Goal: Transaction & Acquisition: Subscribe to service/newsletter

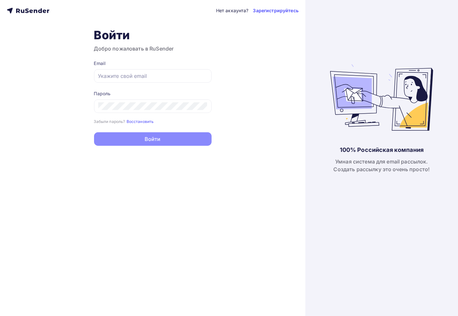
type input "[EMAIL_ADDRESS][DOMAIN_NAME]"
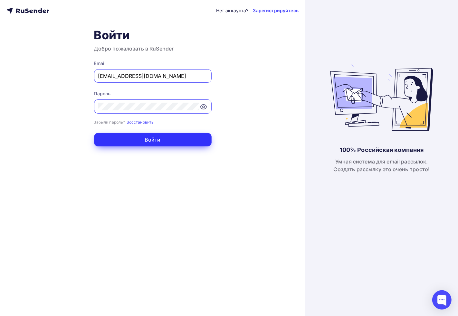
click at [137, 137] on button "Войти" at bounding box center [153, 140] width 118 height 14
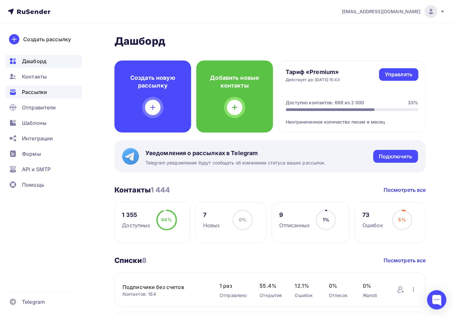
click at [37, 92] on span "Рассылки" at bounding box center [34, 92] width 25 height 8
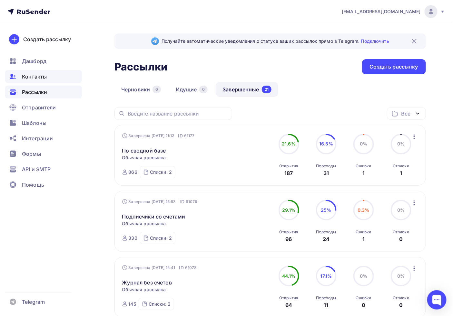
click at [42, 81] on div "Контакты" at bounding box center [43, 76] width 77 height 13
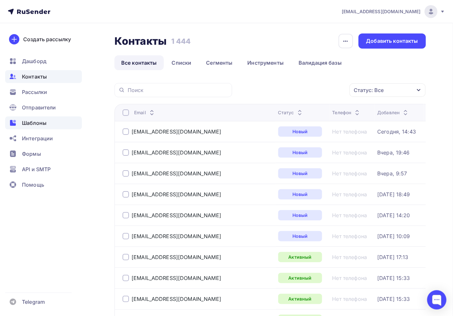
click at [34, 124] on span "Шаблоны" at bounding box center [34, 123] width 24 height 8
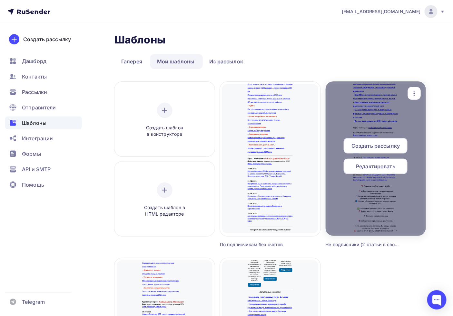
click at [419, 85] on div at bounding box center [375, 159] width 100 height 155
click at [417, 94] on icon "button" at bounding box center [414, 94] width 8 height 8
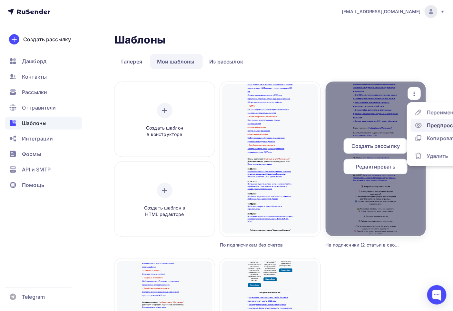
click at [430, 123] on div "Предпросмотр" at bounding box center [447, 125] width 40 height 8
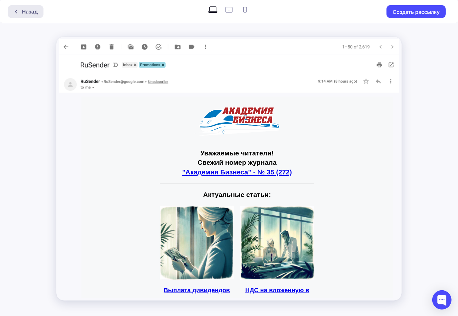
click at [16, 5] on div "Назад" at bounding box center [26, 11] width 36 height 13
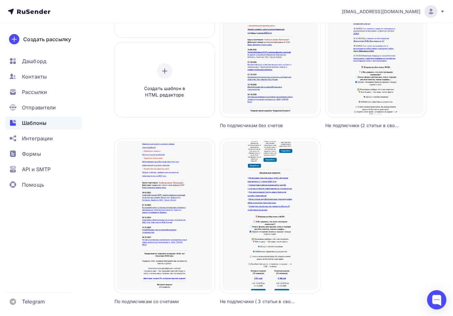
scroll to position [143, 0]
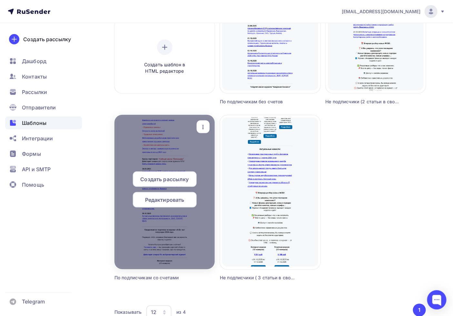
click at [157, 201] on span "Редактировать" at bounding box center [164, 200] width 39 height 8
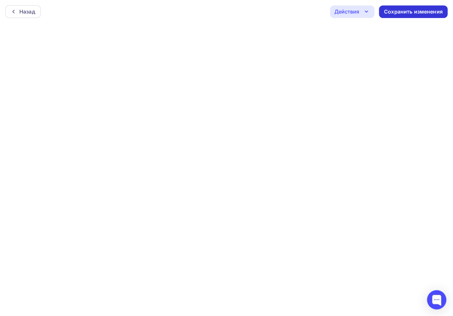
click at [395, 13] on div "Сохранить изменения" at bounding box center [413, 11] width 59 height 7
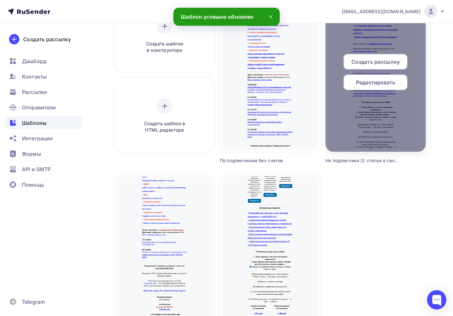
scroll to position [36, 0]
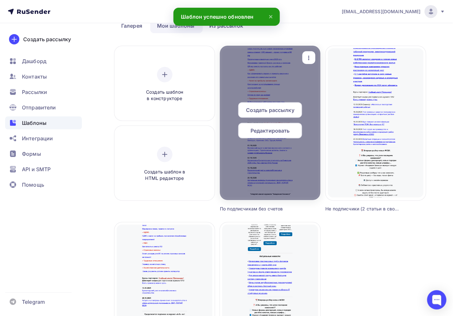
click at [307, 59] on icon "button" at bounding box center [309, 58] width 8 height 8
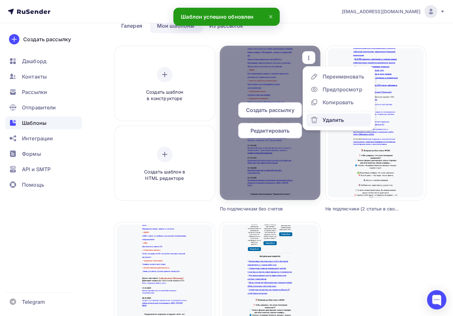
click at [332, 118] on div "Удалить" at bounding box center [332, 120] width 21 height 8
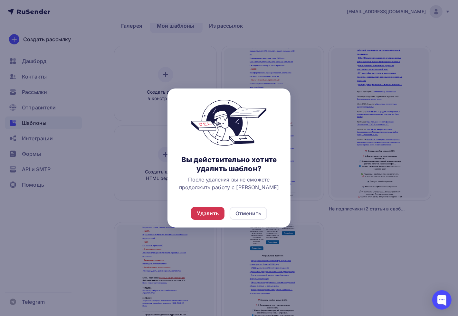
click at [208, 212] on div "Удалить" at bounding box center [208, 214] width 22 height 8
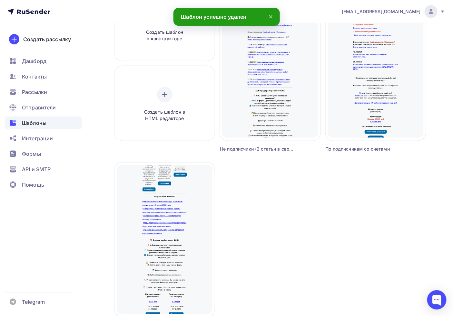
scroll to position [37, 0]
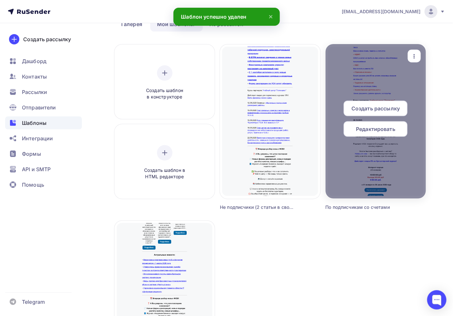
click at [414, 51] on div "button" at bounding box center [414, 56] width 13 height 13
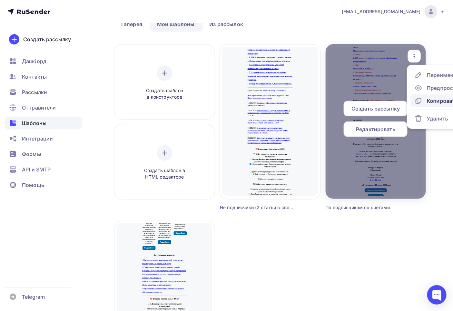
click at [438, 100] on div "Копировать" at bounding box center [442, 101] width 31 height 8
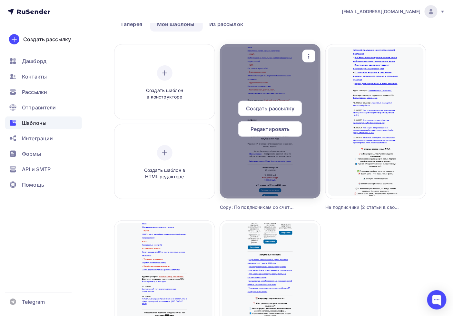
click at [313, 56] on div "button" at bounding box center [308, 56] width 13 height 13
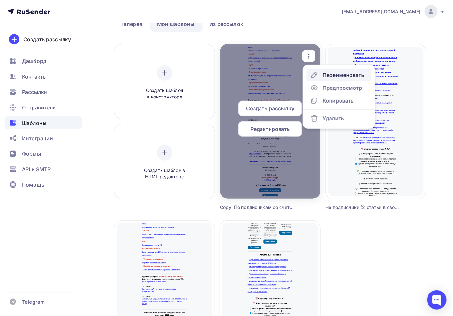
click at [339, 72] on div "Переименовать" at bounding box center [343, 75] width 42 height 8
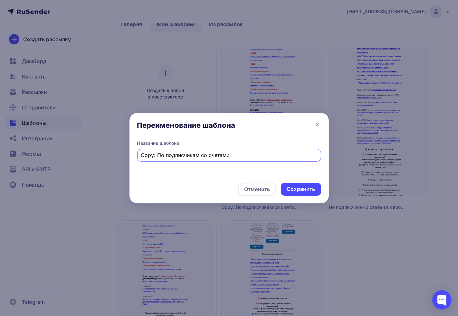
drag, startPoint x: 236, startPoint y: 156, endPoint x: 123, endPoint y: 153, distance: 113.1
click at [124, 154] on div "Переименование шаблона Название шаблона Copy: По подписчикам со счетами Отменит…" at bounding box center [229, 158] width 458 height 316
type input "G"
type input "Подписчики без счетов"
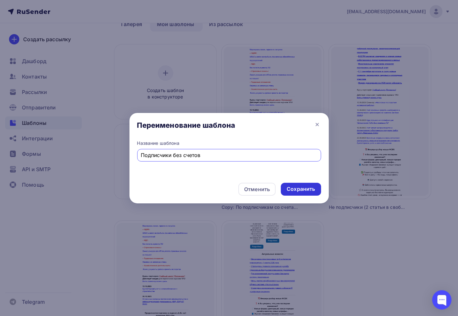
click at [314, 188] on div "Сохранить" at bounding box center [301, 189] width 28 height 7
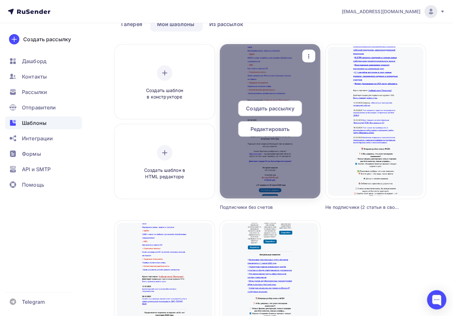
click at [262, 127] on span "Редактировать" at bounding box center [269, 129] width 39 height 8
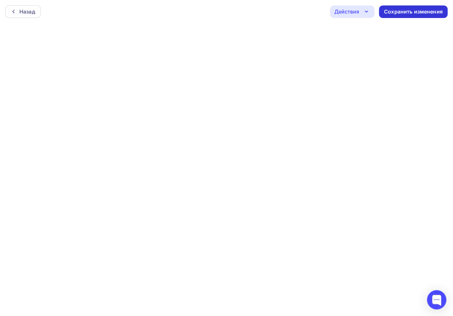
click at [417, 13] on div "Сохранить изменения" at bounding box center [413, 11] width 59 height 7
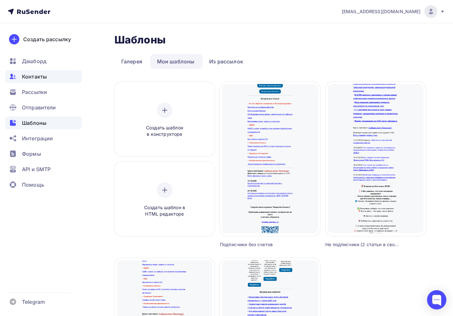
click at [43, 73] on span "Контакты" at bounding box center [34, 77] width 25 height 8
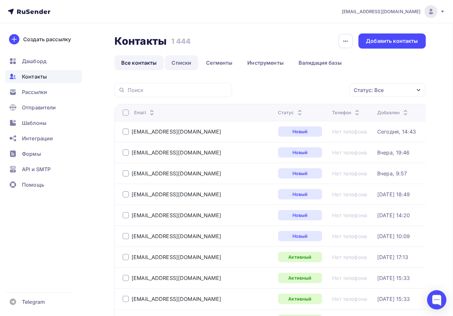
click at [179, 56] on link "Списки" at bounding box center [181, 62] width 33 height 15
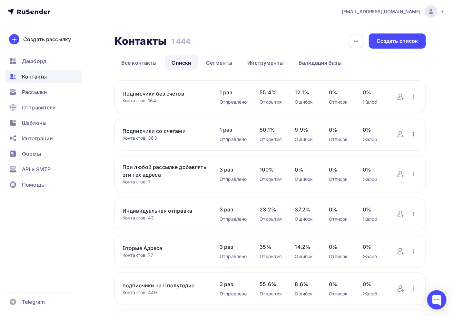
click at [412, 134] on icon "button" at bounding box center [413, 134] width 8 height 8
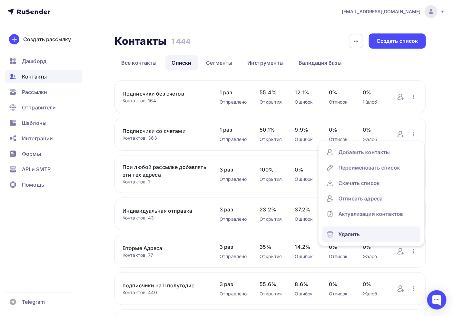
click at [347, 234] on div "Удалить" at bounding box center [371, 234] width 90 height 10
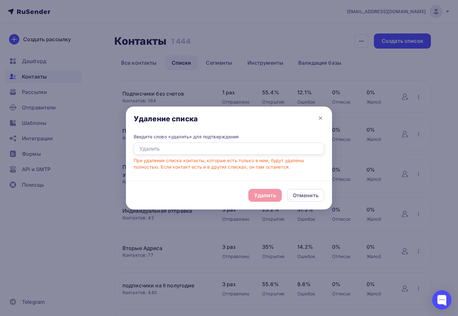
click at [176, 148] on input "text" at bounding box center [229, 149] width 191 height 12
type input "удалить"
click at [266, 188] on div "Удалить Отменить" at bounding box center [229, 195] width 206 height 29
click at [264, 192] on div "Удалить" at bounding box center [265, 196] width 22 height 8
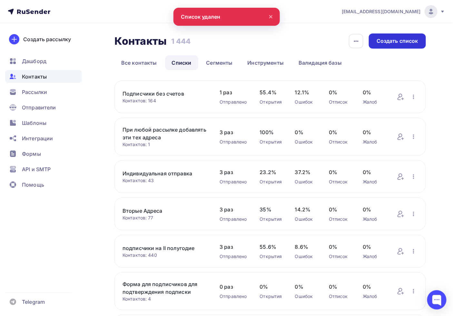
click at [389, 42] on div "Создать список" at bounding box center [397, 40] width 42 height 7
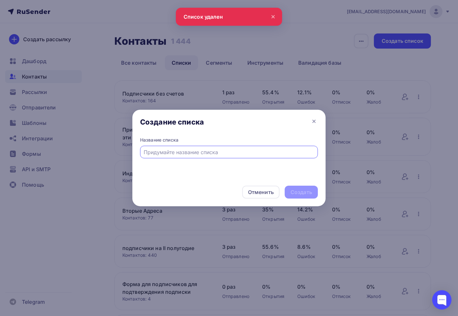
click at [157, 149] on input "text" at bounding box center [229, 153] width 170 height 8
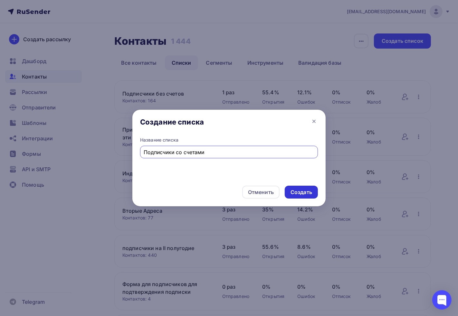
type input "Подписчики со счетами"
click at [307, 193] on div "Создать" at bounding box center [302, 192] width 22 height 7
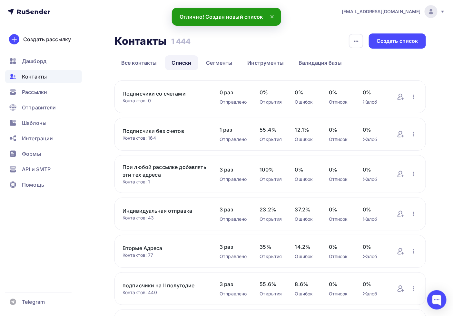
click at [155, 94] on link "Подписчики со счетами" at bounding box center [164, 94] width 84 height 8
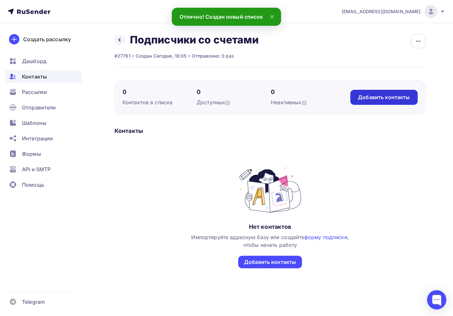
click at [407, 99] on div "Добавить контакты" at bounding box center [384, 97] width 52 height 7
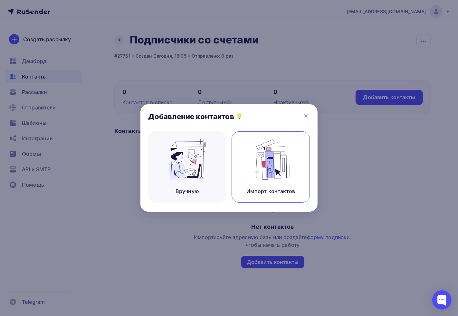
click at [259, 169] on img at bounding box center [270, 159] width 43 height 41
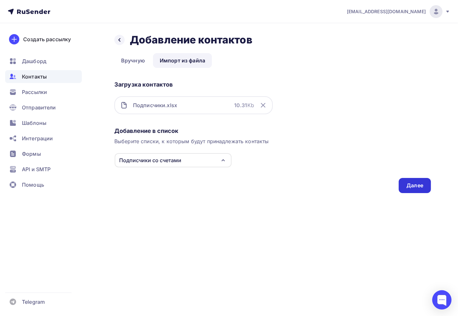
click at [410, 182] on div "Далее" at bounding box center [415, 185] width 17 height 7
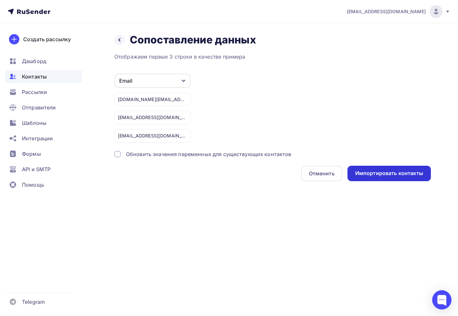
click at [376, 168] on div "Импортировать контакты" at bounding box center [389, 173] width 83 height 15
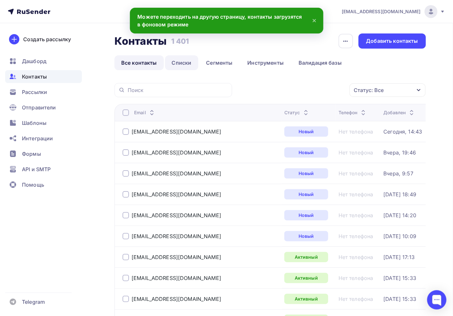
click at [185, 66] on link "Списки" at bounding box center [181, 62] width 33 height 15
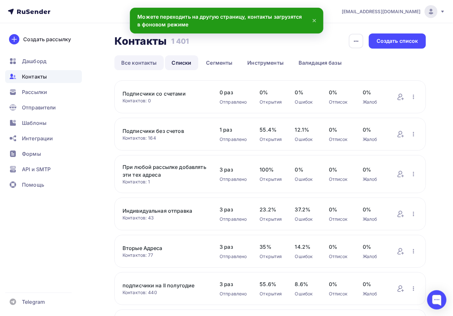
click at [135, 59] on link "Все контакты" at bounding box center [138, 62] width 49 height 15
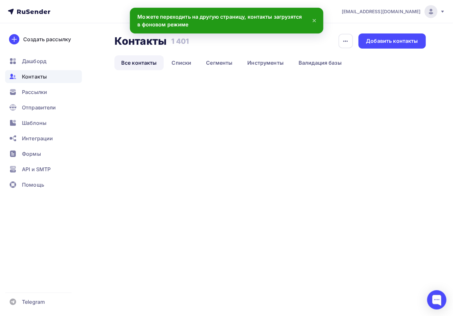
click at [159, 63] on link "Все контакты" at bounding box center [138, 62] width 49 height 15
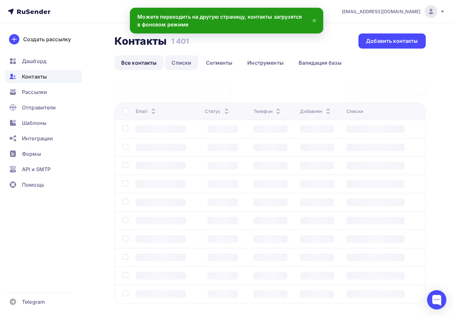
click at [170, 65] on link "Списки" at bounding box center [181, 62] width 33 height 15
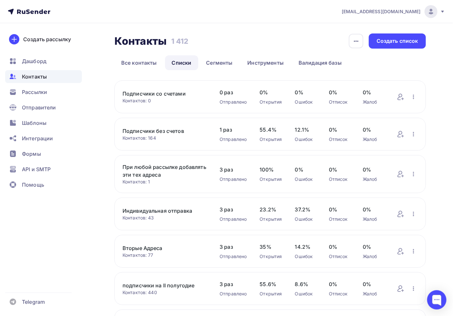
click at [161, 92] on link "Подписчики со счетами" at bounding box center [164, 94] width 84 height 8
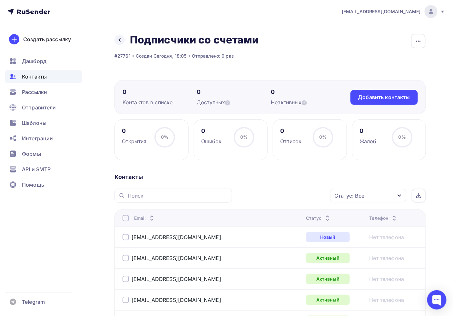
click at [125, 213] on th "Email" at bounding box center [208, 218] width 189 height 17
click at [128, 217] on div at bounding box center [125, 218] width 6 height 6
click at [127, 217] on div at bounding box center [125, 218] width 6 height 6
click at [120, 40] on icon at bounding box center [119, 39] width 5 height 5
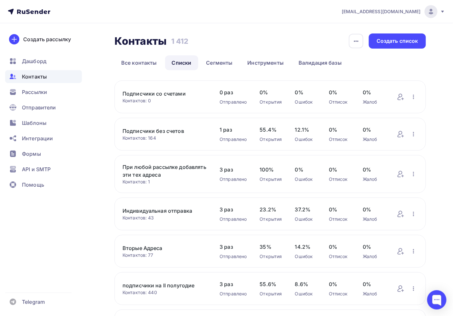
click at [168, 97] on link "Подписчики со счетами" at bounding box center [164, 94] width 84 height 8
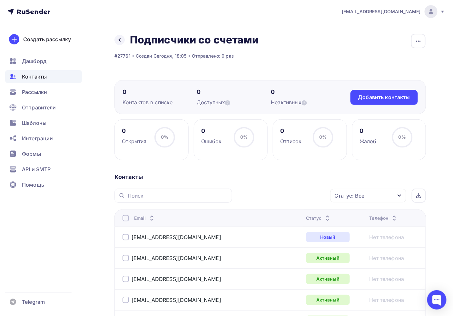
click at [129, 38] on div "Назад Подписчики со счетами Переименовать список Скачать список Отписать адреса…" at bounding box center [186, 40] width 144 height 13
click at [127, 41] on div "Назад Подписчики со счетами Переименовать список Скачать список Отписать адреса…" at bounding box center [186, 40] width 144 height 13
click at [115, 42] on link at bounding box center [119, 40] width 10 height 10
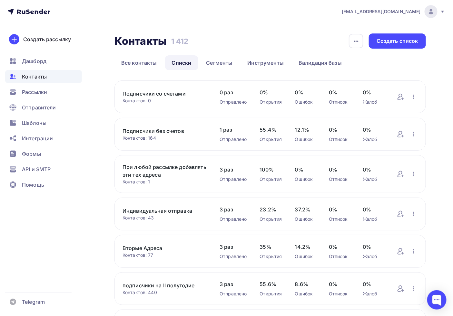
click at [161, 91] on link "Подписчики со счетами" at bounding box center [164, 94] width 84 height 8
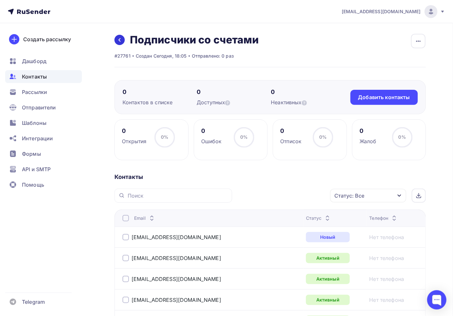
click at [117, 37] on icon at bounding box center [119, 39] width 5 height 5
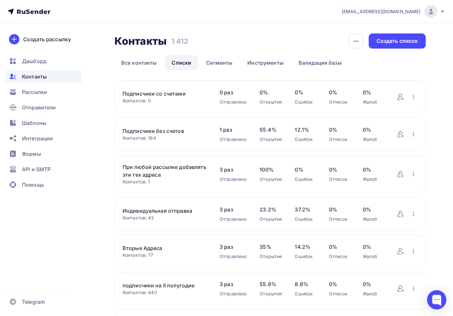
click at [140, 141] on div "Контактов: 164" at bounding box center [164, 138] width 84 height 6
click at [145, 108] on div "Подписчики со счетами Контактов: 0 Добавить контакты Переименовать список Скача…" at bounding box center [269, 97] width 311 height 33
click at [141, 96] on link "Подписчики со счетами" at bounding box center [164, 94] width 84 height 8
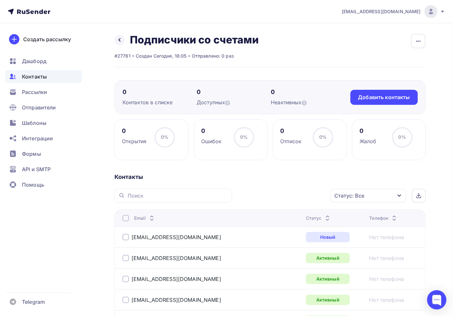
click at [152, 102] on div "Контактов в списке" at bounding box center [159, 103] width 74 height 8
click at [128, 96] on div "0 [PERSON_NAME] в списке" at bounding box center [159, 97] width 74 height 18
click at [163, 96] on div "0 [PERSON_NAME] в списке" at bounding box center [159, 97] width 74 height 18
click at [131, 94] on div "0" at bounding box center [159, 92] width 74 height 8
click at [118, 42] on icon at bounding box center [119, 39] width 5 height 5
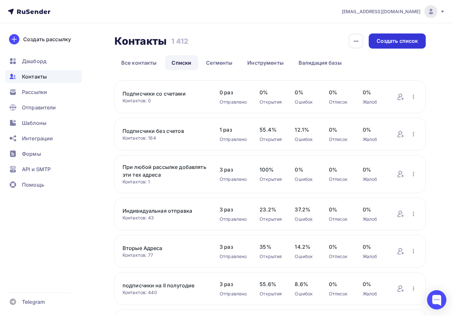
click at [398, 45] on div "Создать список" at bounding box center [397, 41] width 57 height 15
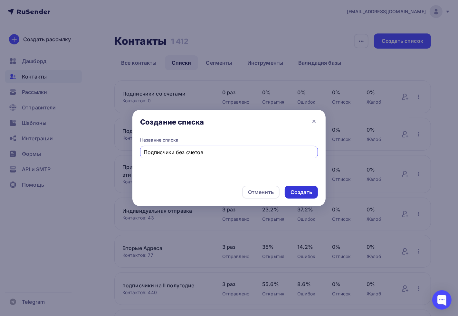
type input "Подписчики без счетов"
click at [313, 189] on div "Создать" at bounding box center [301, 192] width 33 height 13
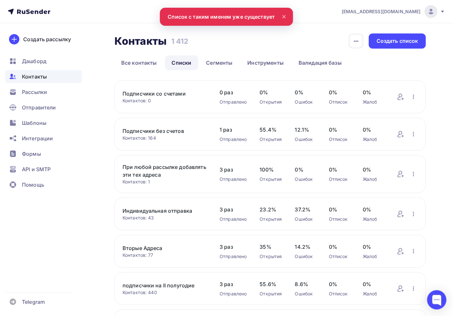
click at [181, 93] on link "Подписчики со счетами" at bounding box center [164, 94] width 84 height 8
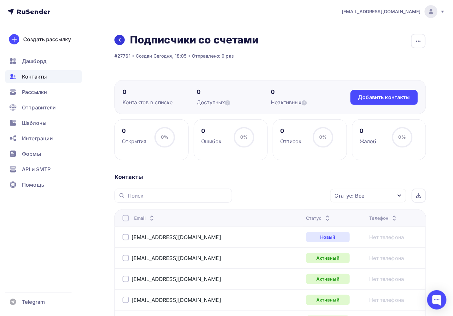
click at [121, 42] on icon at bounding box center [119, 39] width 5 height 5
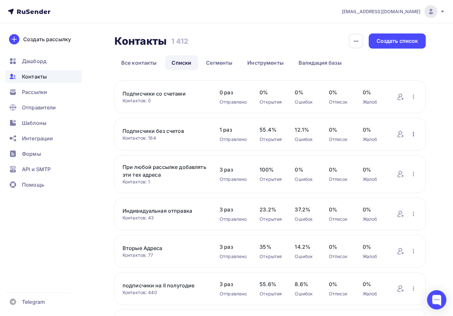
click at [411, 131] on icon "button" at bounding box center [413, 134] width 8 height 8
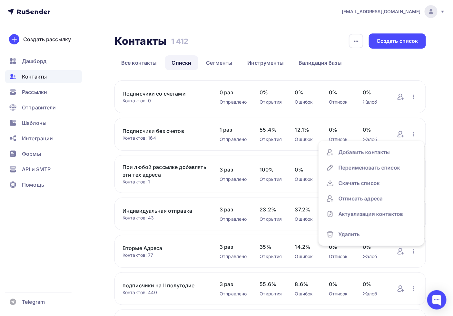
click at [88, 165] on div "Контакты Контакты 1 412 1 412 История импорта Создать список Все контакты Списк…" at bounding box center [226, 231] width 453 height 417
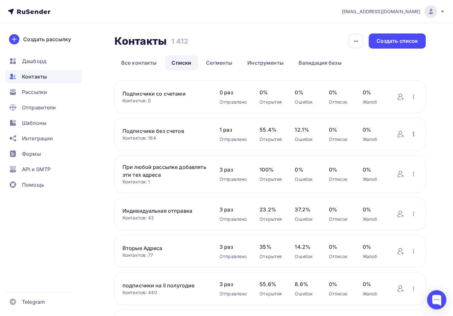
click at [414, 134] on icon "button" at bounding box center [413, 134] width 8 height 8
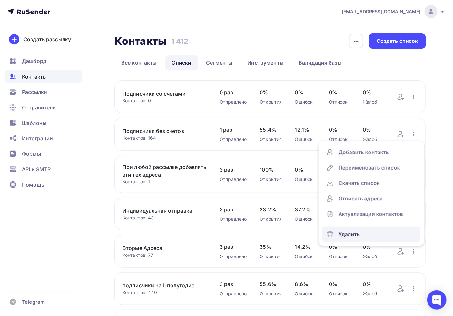
click at [352, 237] on div "Удалить" at bounding box center [371, 234] width 90 height 10
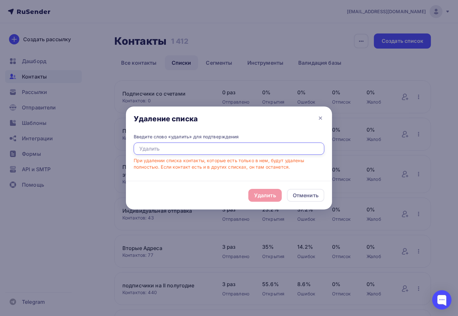
drag, startPoint x: 172, startPoint y: 149, endPoint x: 194, endPoint y: 160, distance: 24.6
click at [171, 149] on input "text" at bounding box center [229, 149] width 191 height 12
type input "удалить"
click at [271, 200] on div "Удалить" at bounding box center [265, 195] width 34 height 13
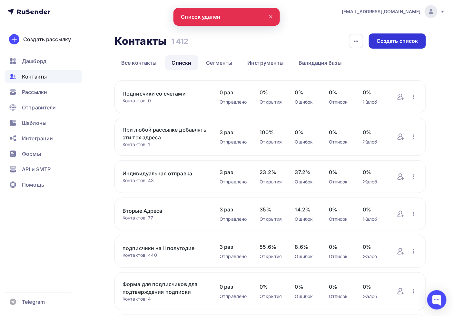
click at [396, 35] on div "Создать список" at bounding box center [397, 41] width 57 height 15
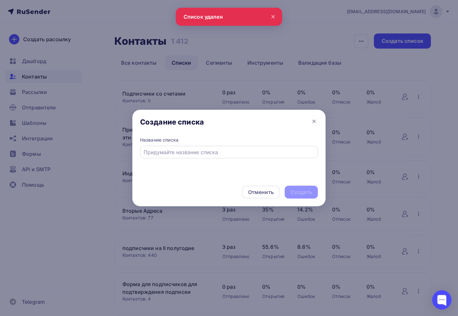
drag, startPoint x: 182, startPoint y: 157, endPoint x: 194, endPoint y: 157, distance: 12.6
click at [182, 157] on div at bounding box center [229, 152] width 178 height 13
click at [195, 157] on div at bounding box center [229, 152] width 178 height 13
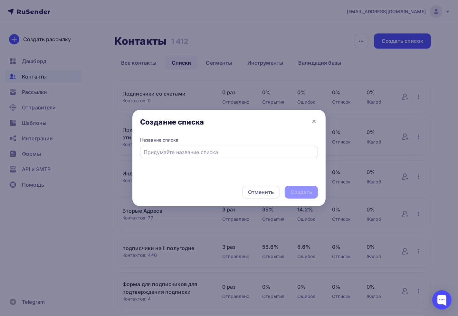
click at [195, 157] on div at bounding box center [229, 152] width 178 height 13
click at [198, 152] on input "text" at bounding box center [229, 153] width 170 height 8
type input "Подписчики без счетов"
click at [291, 191] on div "Создать" at bounding box center [301, 192] width 33 height 13
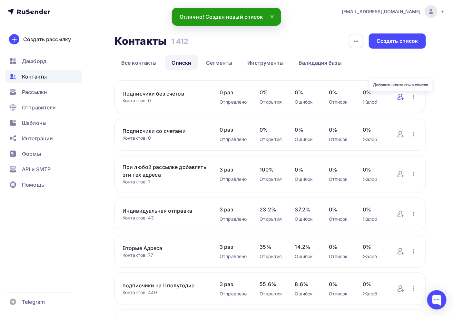
click at [400, 98] on icon at bounding box center [401, 97] width 8 height 8
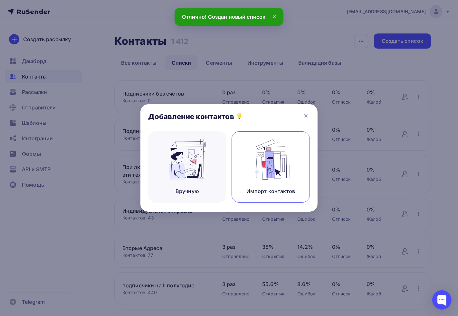
click at [275, 178] on img at bounding box center [270, 159] width 43 height 41
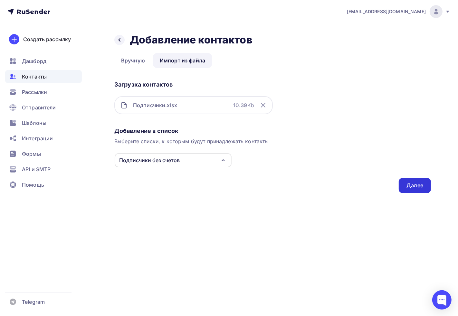
click at [411, 192] on div "Добавление в список Выберите списки, к которым будут принадлежать контакты Подп…" at bounding box center [272, 159] width 317 height 69
click at [408, 184] on div "Далее" at bounding box center [415, 185] width 17 height 7
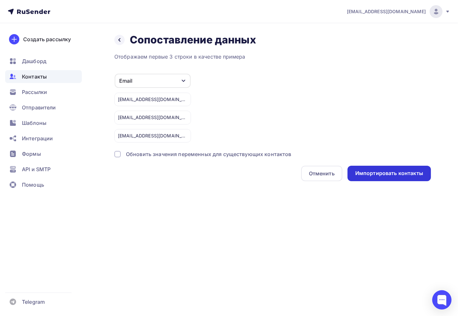
click at [379, 177] on div "Импортировать контакты" at bounding box center [389, 173] width 83 height 15
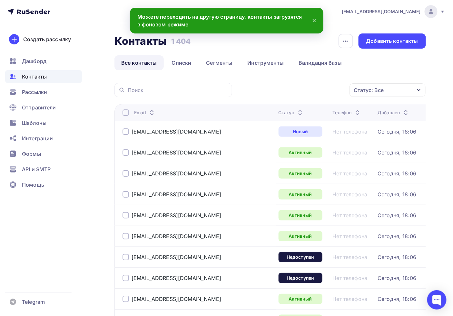
click at [157, 65] on link "Все контакты" at bounding box center [138, 62] width 49 height 15
click at [181, 68] on link "Списки" at bounding box center [181, 62] width 33 height 15
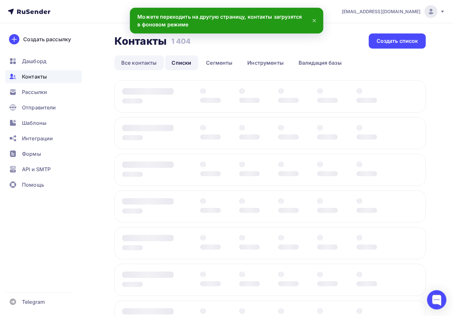
click at [128, 62] on link "Все контакты" at bounding box center [138, 62] width 49 height 15
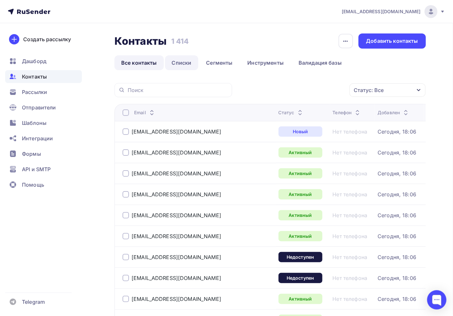
click at [188, 64] on link "Списки" at bounding box center [181, 62] width 33 height 15
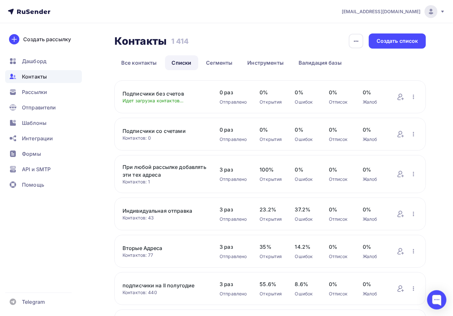
click at [152, 127] on div "Подписчики со счетами Контактов: 0 Добавить контакты Переименовать список Скача…" at bounding box center [269, 134] width 311 height 33
click at [152, 131] on link "Подписчики со счетами" at bounding box center [164, 131] width 84 height 8
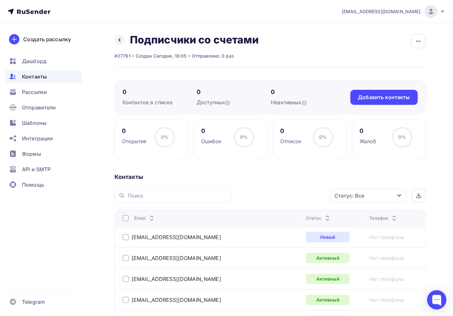
click at [126, 42] on div "Назад Подписчики со счетами Переименовать список Скачать список Отписать адреса…" at bounding box center [186, 40] width 144 height 13
click at [121, 40] on icon at bounding box center [119, 39] width 5 height 5
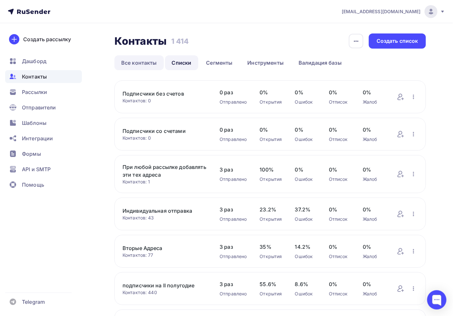
click at [144, 60] on link "Все контакты" at bounding box center [138, 62] width 49 height 15
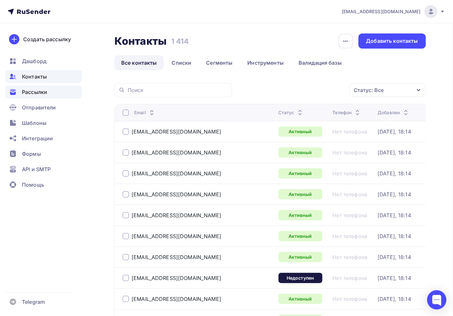
click at [46, 98] on div "Рассылки" at bounding box center [43, 92] width 77 height 13
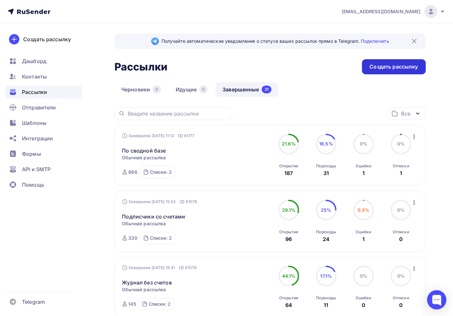
click at [393, 70] on div "Создать рассылку" at bounding box center [394, 66] width 48 height 7
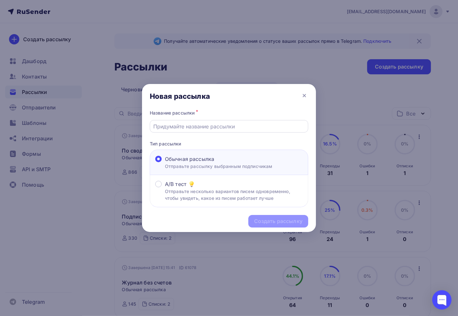
click at [169, 129] on input "text" at bounding box center [229, 127] width 151 height 8
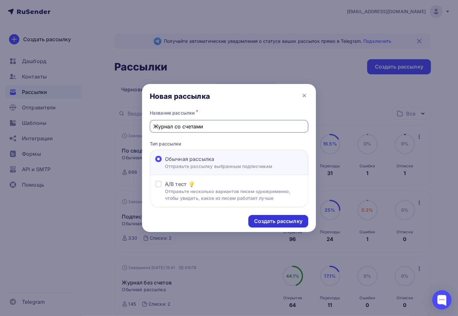
type input "Журнал со счетами"
click at [285, 219] on div "Создать рассылку" at bounding box center [278, 221] width 48 height 7
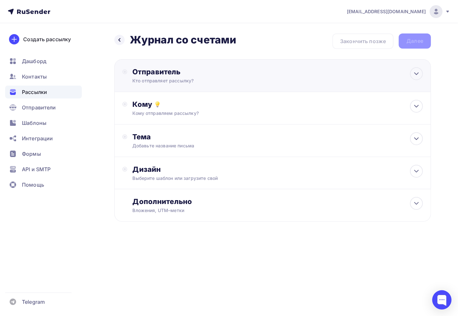
click at [195, 79] on div "Кто отправляет рассылку?" at bounding box center [195, 81] width 126 height 6
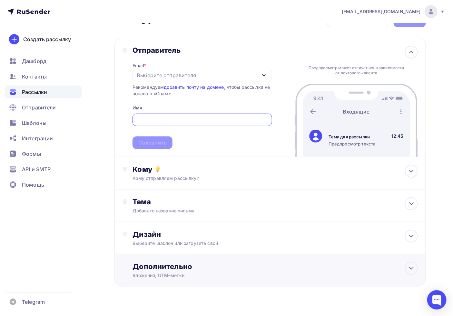
scroll to position [34, 0]
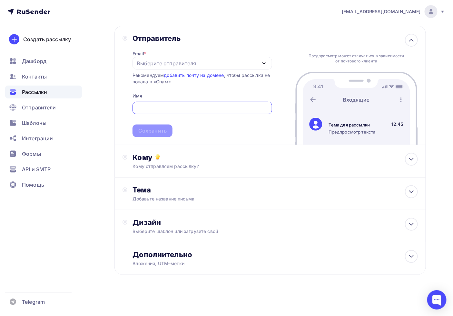
click at [87, 248] on div "Назад Журнал со счетами Журнал со счетами Закончить позже Далее Отправитель Ema…" at bounding box center [226, 153] width 453 height 327
click at [37, 125] on span "Шаблоны" at bounding box center [34, 123] width 24 height 8
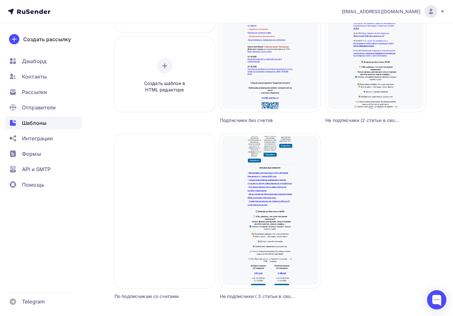
scroll to position [179, 0]
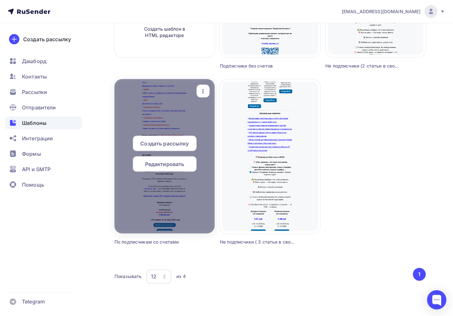
click at [176, 142] on span "Создать рассылку" at bounding box center [164, 144] width 48 height 8
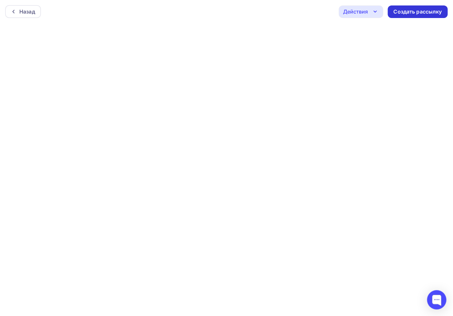
click at [419, 10] on div "Создать рассылку" at bounding box center [417, 11] width 48 height 7
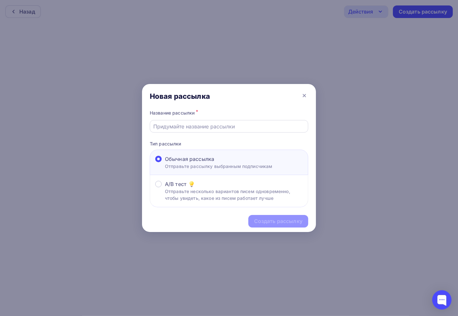
click at [261, 120] on div at bounding box center [229, 126] width 159 height 13
click at [276, 129] on input "text" at bounding box center [229, 127] width 151 height 8
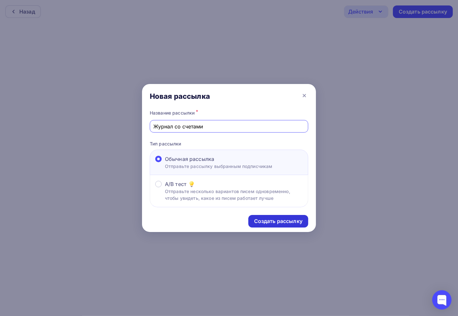
type input "Журнал со счетами"
click at [273, 220] on div "Создать рассылку" at bounding box center [278, 221] width 48 height 7
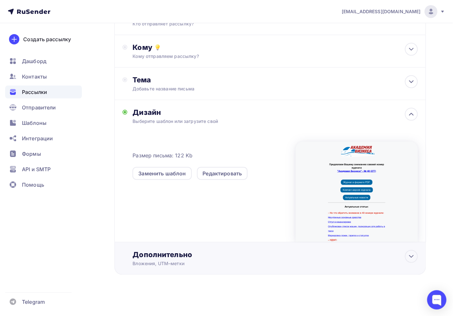
click at [191, 244] on div "Дополнительно Вложения, UTM–метки Вложения Добавить файл Максимальный суммарный…" at bounding box center [269, 259] width 311 height 33
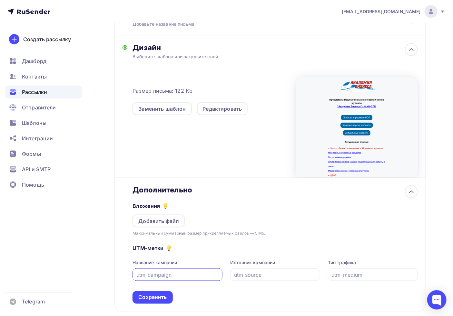
scroll to position [158, 0]
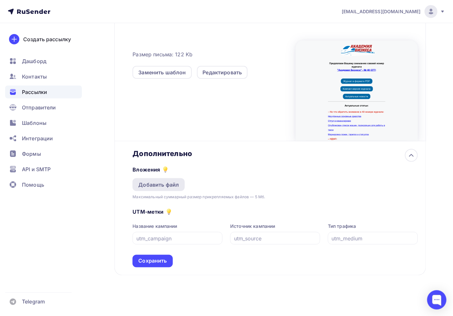
click at [149, 182] on div "Добавить файл" at bounding box center [158, 185] width 41 height 8
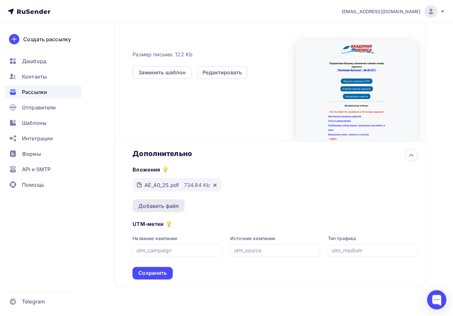
click at [160, 203] on div "Добавить файл" at bounding box center [158, 206] width 41 height 8
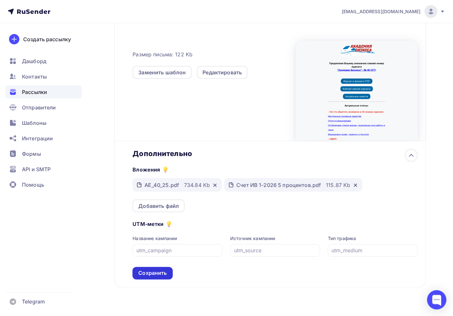
click at [162, 273] on div "Сохранить" at bounding box center [152, 273] width 28 height 7
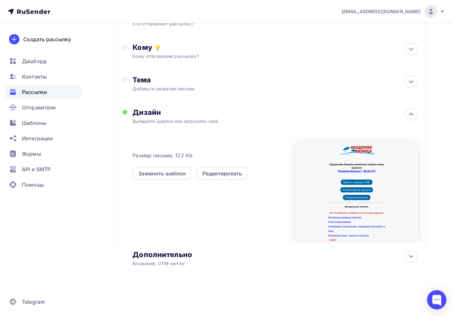
scroll to position [0, 0]
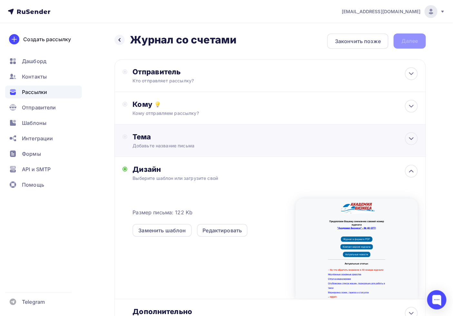
click at [177, 143] on div "Добавьте название письма" at bounding box center [189, 146] width 115 height 6
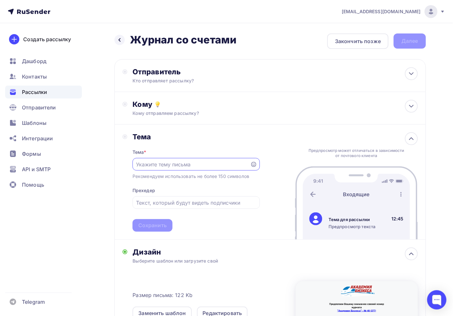
click at [168, 161] on input "text" at bounding box center [191, 165] width 110 height 8
paste input "Маркировка ложек, тарелок и статуэток"
drag, startPoint x: 207, startPoint y: 163, endPoint x: 0, endPoint y: 164, distance: 206.8
click at [0, 164] on div "adm@ab-express.ru Аккаунт Тарифы Выйти Создать рассылку Дашборд Контакты Рассыл…" at bounding box center [226, 228] width 453 height 457
type input "Журнал №40: Маркировка ложек, тарелок и статуэток"
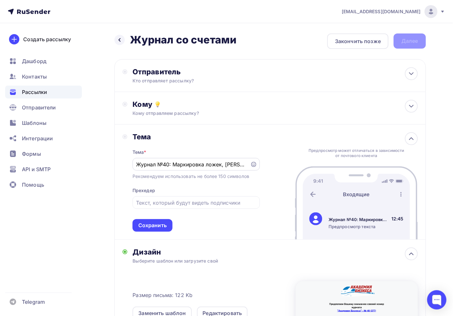
click at [178, 168] on div "Журнал №40: Маркировка ложек, тарелок и статуэток" at bounding box center [195, 164] width 127 height 13
drag, startPoint x: 152, startPoint y: 164, endPoint x: 458, endPoint y: 167, distance: 306.1
click at [452, 167] on html "adm@ab-express.ru Аккаунт Тарифы Выйти Создать рассылку Дашборд Контакты Рассыл…" at bounding box center [226, 158] width 453 height 316
click at [186, 162] on input "Журнал №40: Маркировка ложек, тарелок и статуэток" at bounding box center [191, 165] width 110 height 8
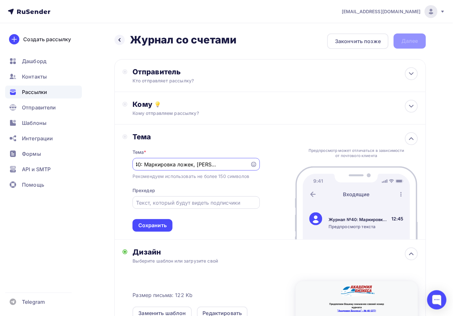
click at [160, 202] on input "text" at bounding box center [196, 203] width 120 height 8
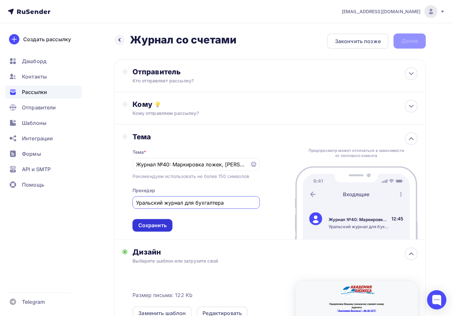
click at [151, 226] on div "Сохранить" at bounding box center [152, 225] width 28 height 7
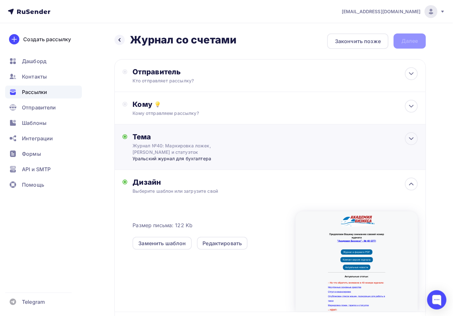
click at [199, 156] on div "Уральский журнал для бухгалтера" at bounding box center [195, 159] width 127 height 6
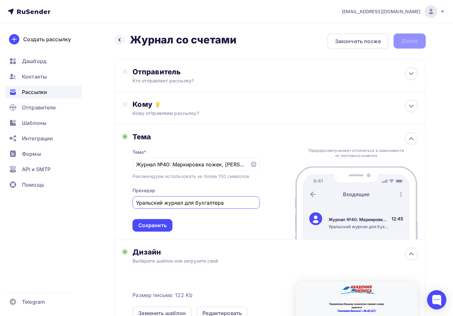
drag, startPoint x: 227, startPoint y: 202, endPoint x: 101, endPoint y: 198, distance: 126.0
click at [101, 198] on div "Назад Журнал со счетами Журнал со счетами Закончить позже Далее Отправитель Кто…" at bounding box center [226, 239] width 453 height 433
click at [178, 202] on input "Вышел свежий журнал для бухгалтера" at bounding box center [196, 203] width 120 height 8
click at [197, 204] on input "Вышел свежий журнал для бухгалтера" at bounding box center [196, 203] width 120 height 8
click at [193, 204] on input "Вышел свежий журнал для бухгалтера" at bounding box center [196, 203] width 120 height 8
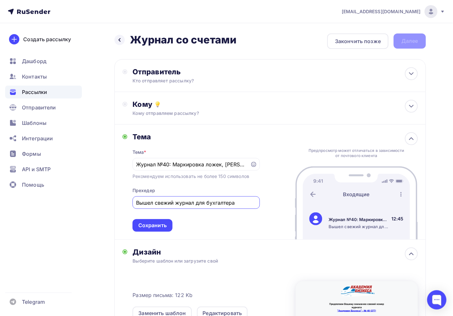
click at [182, 203] on input "Вышел свежий журнал для бухгалтера" at bounding box center [196, 203] width 120 height 8
click at [176, 199] on input "Вышел свежий журнал для бухгалтера" at bounding box center [196, 203] width 120 height 8
click at [194, 202] on input "Вышел свежий журнал для бухгалтера" at bounding box center [196, 203] width 120 height 8
click at [244, 204] on input "Вышел свежий журнала для бухгалтера" at bounding box center [196, 203] width 120 height 8
type input "Вышел свежий журнала для бухгалтера"
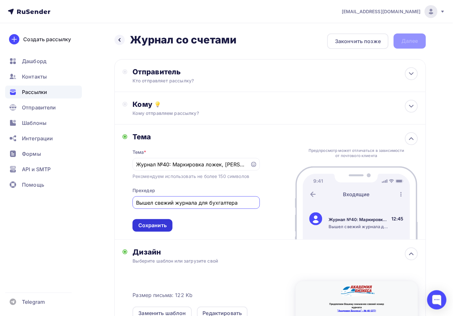
click at [163, 224] on div "Сохранить" at bounding box center [152, 225] width 28 height 7
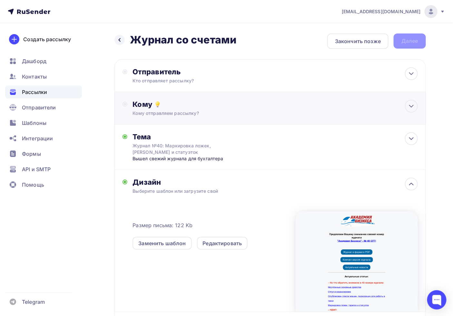
click at [189, 109] on div "Кому Кому отправляем рассылку? Списки получателей Выберите список Все списки id…" at bounding box center [274, 108] width 285 height 17
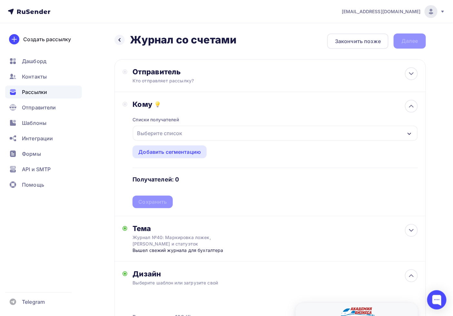
click at [174, 134] on div "Выберите список" at bounding box center [159, 134] width 50 height 12
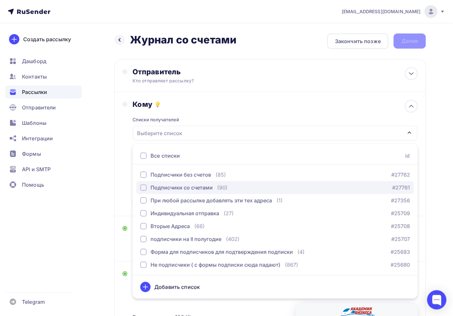
click at [173, 185] on div "Подписчики со счетами" at bounding box center [181, 188] width 62 height 8
click at [184, 188] on div "Подписчики со счетами" at bounding box center [181, 188] width 62 height 8
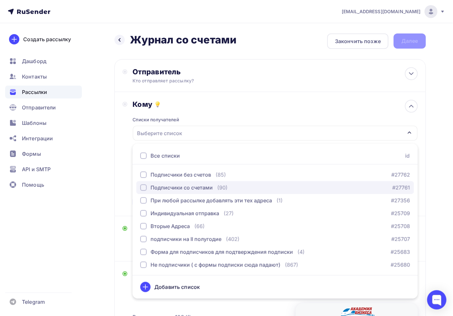
click at [184, 188] on div "Подписчики со счетами" at bounding box center [181, 188] width 62 height 8
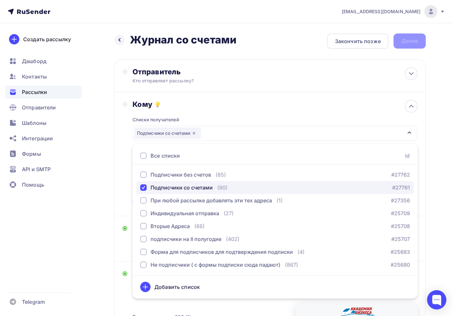
click at [184, 188] on div "Подписчики со счетами" at bounding box center [181, 188] width 62 height 8
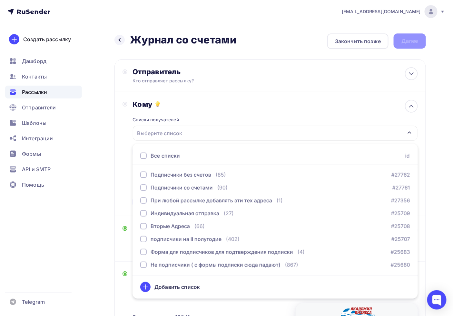
click at [440, 133] on div "Назад Журнал со счетами Журнал со счетами Закончить позже Далее Отправитель Кто…" at bounding box center [226, 250] width 453 height 455
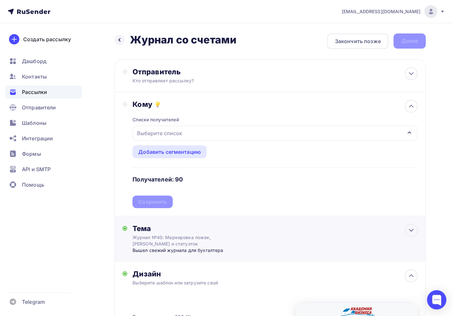
click at [170, 226] on div "Тема" at bounding box center [195, 228] width 127 height 9
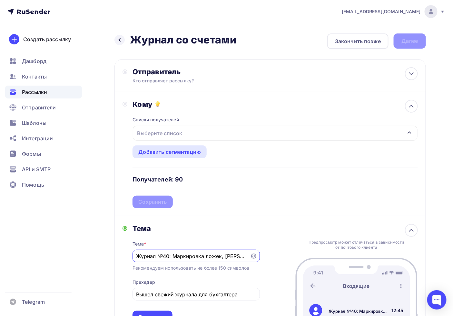
click at [157, 259] on input "Журнал №40: Маркировка ложек, тарелок и статуэток" at bounding box center [191, 257] width 110 height 8
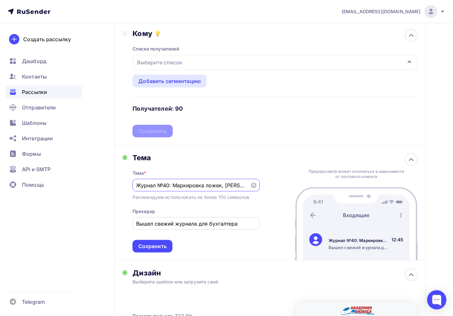
scroll to position [72, 0]
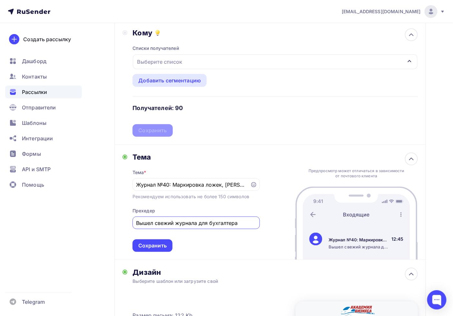
click at [182, 223] on input "Вышел свежий журнала для бухгалтера" at bounding box center [196, 223] width 120 height 8
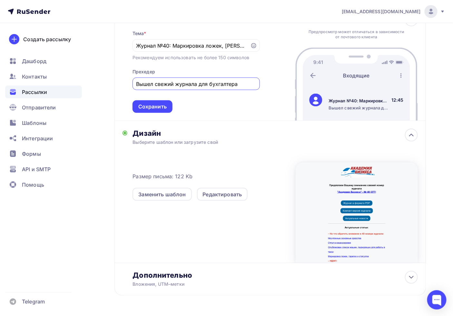
scroll to position [232, 0]
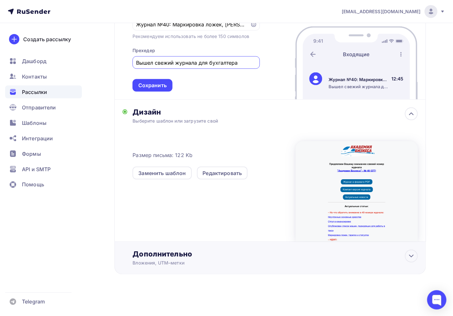
click at [195, 255] on div "Дополнительно" at bounding box center [274, 254] width 285 height 9
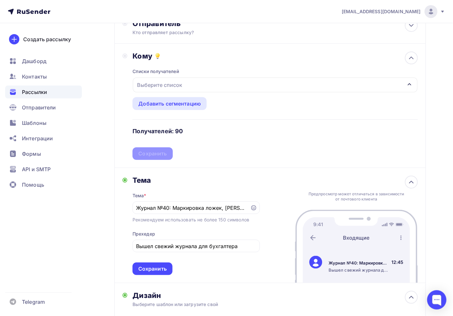
scroll to position [0, 0]
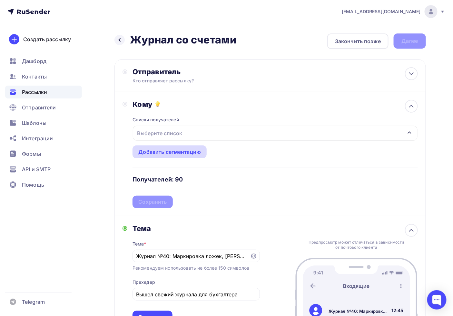
click at [177, 153] on div "Добавить сегментацию" at bounding box center [169, 152] width 63 height 8
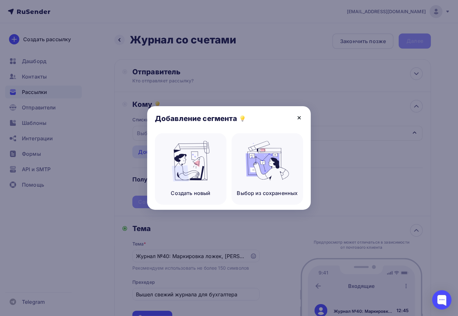
click at [297, 118] on icon at bounding box center [299, 118] width 8 height 8
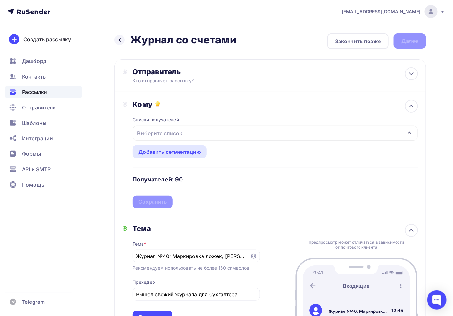
click at [163, 135] on div "Выберите список" at bounding box center [159, 134] width 50 height 12
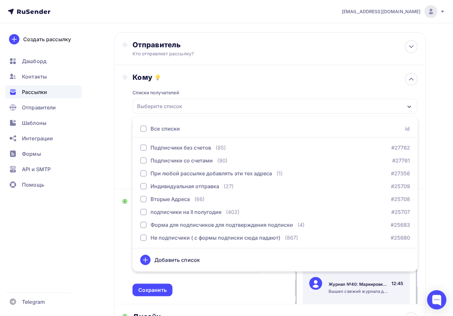
scroll to position [72, 0]
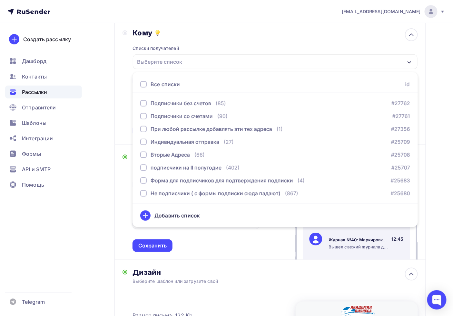
click at [165, 220] on div "Добавить список" at bounding box center [275, 215] width 270 height 15
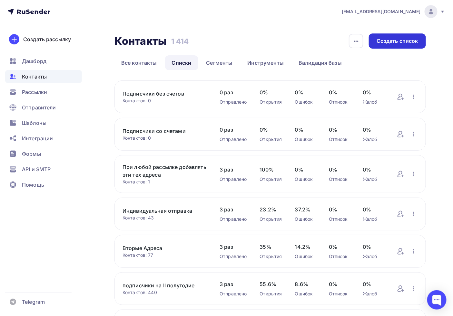
click at [385, 39] on div "Создать список" at bounding box center [397, 40] width 42 height 7
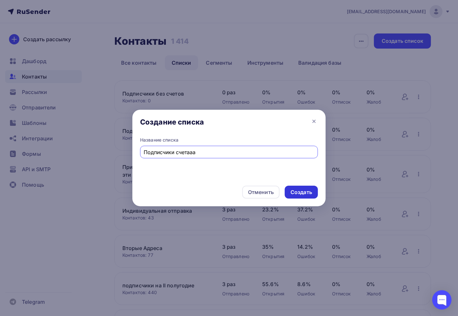
type input "Подписчики счетааа"
click at [300, 194] on div "Создать" at bounding box center [302, 192] width 22 height 7
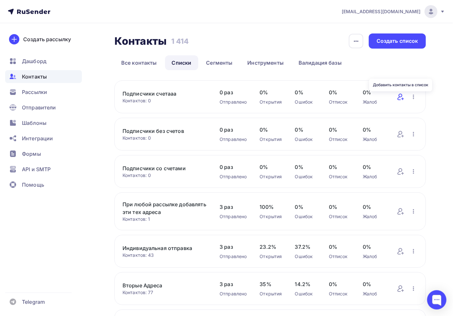
click at [403, 97] on icon at bounding box center [401, 97] width 8 height 8
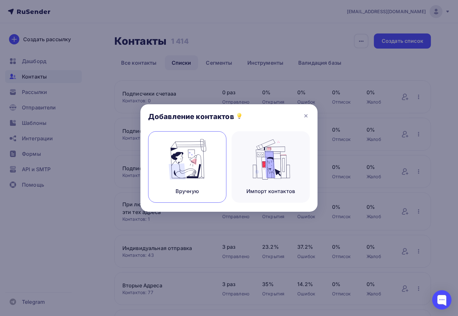
click at [190, 168] on img at bounding box center [187, 159] width 43 height 41
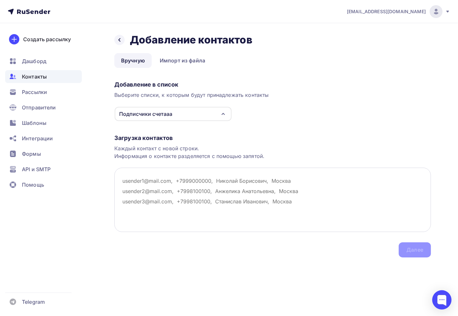
click at [173, 189] on textarea at bounding box center [272, 200] width 317 height 64
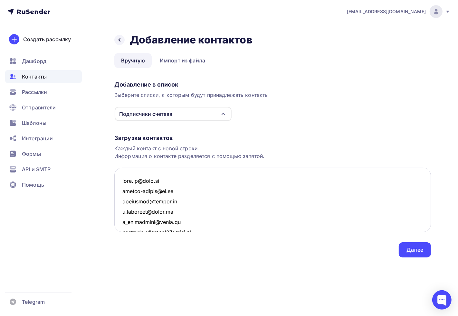
click at [147, 182] on textarea at bounding box center [272, 200] width 317 height 64
click at [123, 190] on textarea at bounding box center [272, 200] width 317 height 64
click at [121, 192] on textarea at bounding box center [272, 200] width 317 height 64
click at [122, 192] on textarea at bounding box center [272, 200] width 317 height 64
type textarea "iznu.mk@mail.ru polina-susina@bk.ru armadaoct@yandex.ru s.bushkova@vngsk.ru n_p…"
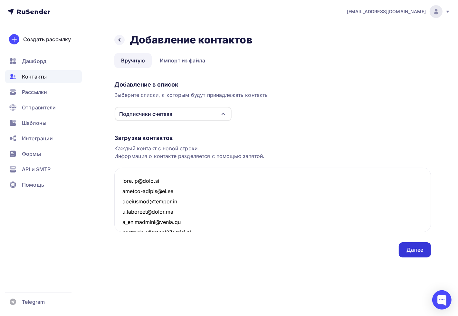
click at [400, 249] on div "Далее" at bounding box center [415, 250] width 32 height 15
click at [408, 250] on div "Далее" at bounding box center [415, 249] width 17 height 7
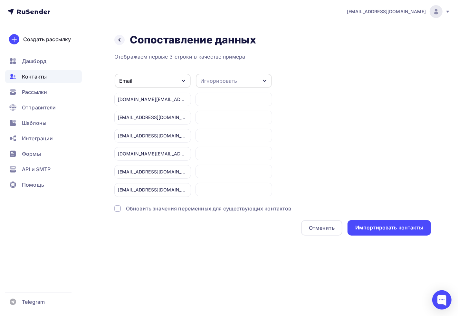
click at [418, 246] on div "Назад Сопоставление данных Сопоставление данных Отображаем первые 3 строки в ка…" at bounding box center [229, 142] width 458 height 238
click at [409, 235] on div "Импортировать контакты" at bounding box center [389, 227] width 83 height 15
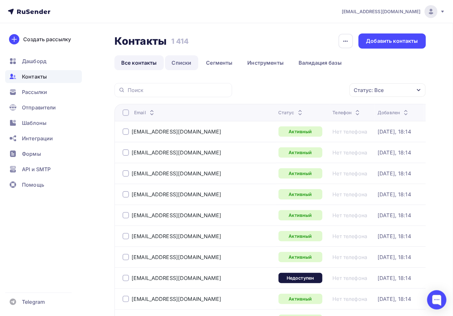
click at [181, 68] on link "Списки" at bounding box center [181, 62] width 33 height 15
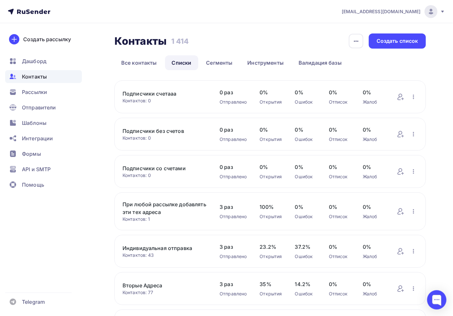
click at [157, 90] on link "Подписчики счетааа" at bounding box center [164, 94] width 84 height 8
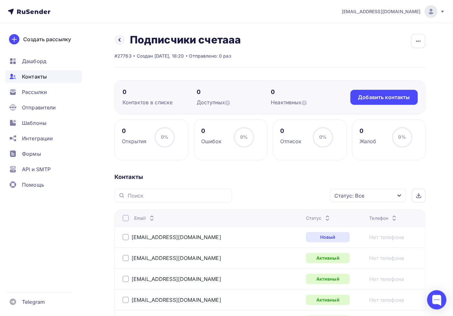
click at [50, 72] on div "Контакты" at bounding box center [43, 76] width 77 height 13
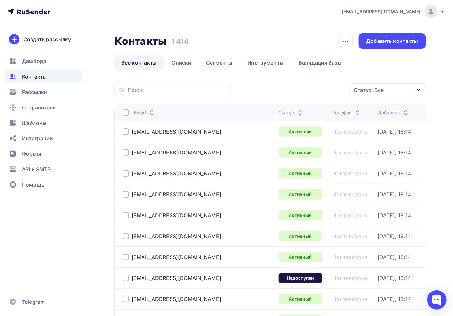
click at [161, 64] on link "Все контакты" at bounding box center [138, 62] width 49 height 15
click at [180, 64] on link "Списки" at bounding box center [181, 62] width 33 height 15
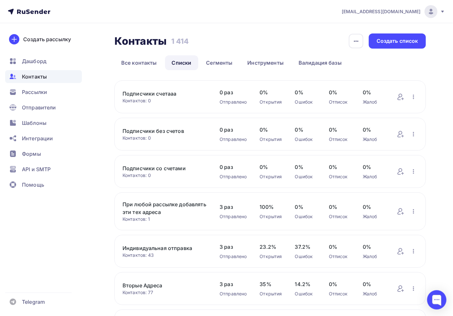
click at [412, 101] on button "button" at bounding box center [413, 97] width 8 height 8
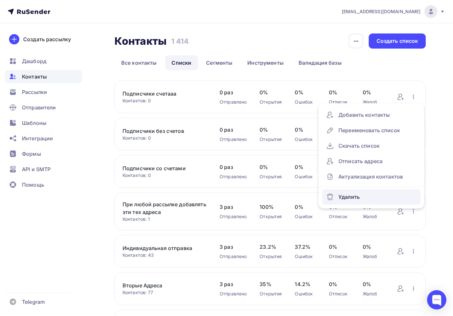
click at [359, 197] on div "Удалить" at bounding box center [371, 197] width 90 height 10
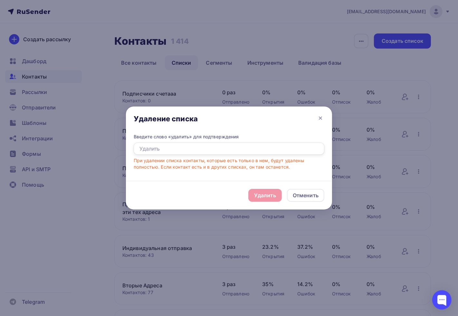
click at [191, 149] on input "text" at bounding box center [229, 149] width 191 height 12
type input "удалить"
click at [268, 185] on div "Удалить Отменить" at bounding box center [229, 195] width 206 height 29
click at [270, 187] on div "Удалить Отменить" at bounding box center [229, 195] width 206 height 29
click at [272, 192] on div "Удалить" at bounding box center [265, 196] width 22 height 8
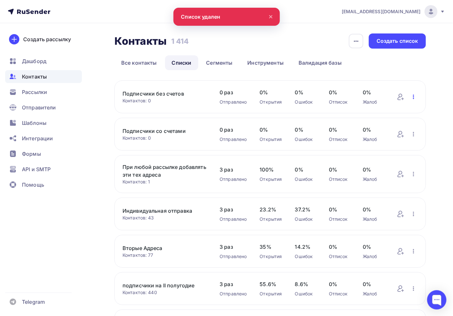
click at [410, 99] on icon "button" at bounding box center [413, 97] width 8 height 8
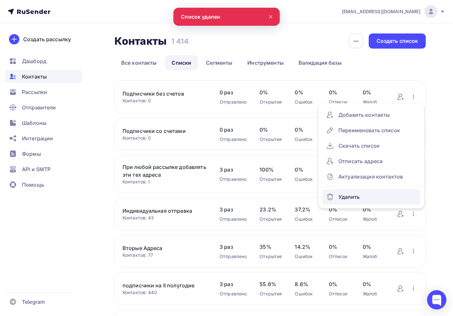
click at [356, 197] on div "Удалить" at bounding box center [371, 197] width 90 height 10
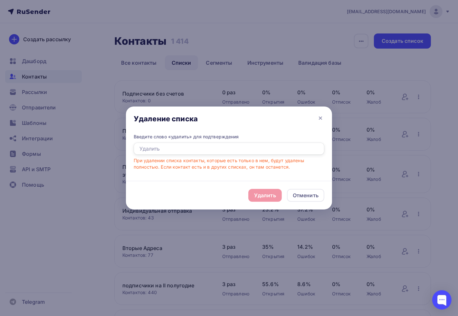
click at [187, 149] on input "text" at bounding box center [229, 149] width 191 height 12
type input "удалить"
click at [263, 189] on div "Удалить" at bounding box center [265, 195] width 34 height 13
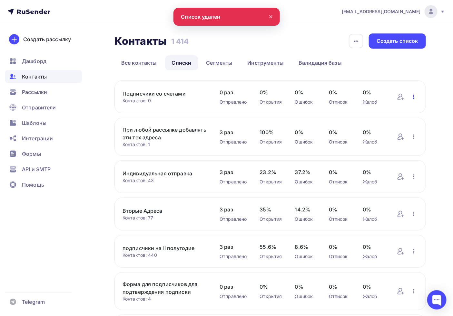
click at [414, 97] on icon "button" at bounding box center [413, 97] width 8 height 8
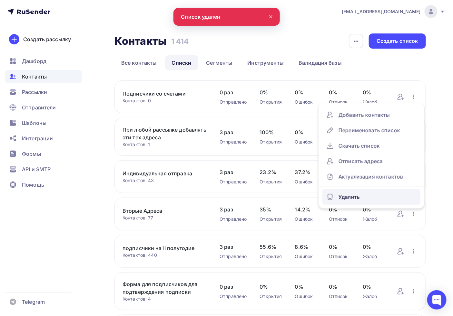
click at [346, 196] on div "Удалить" at bounding box center [371, 197] width 90 height 10
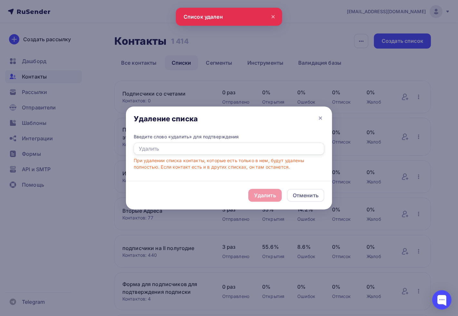
click at [192, 146] on input "text" at bounding box center [229, 149] width 191 height 12
type input "удалить"
click at [269, 193] on div "Удалить" at bounding box center [265, 196] width 22 height 8
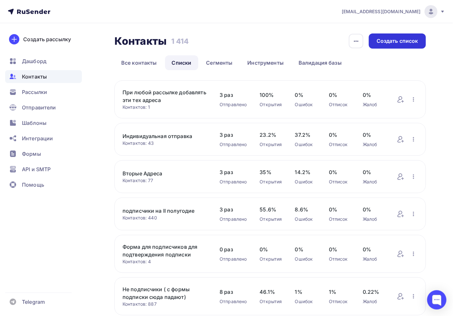
click at [388, 40] on div "Создать список" at bounding box center [397, 40] width 42 height 7
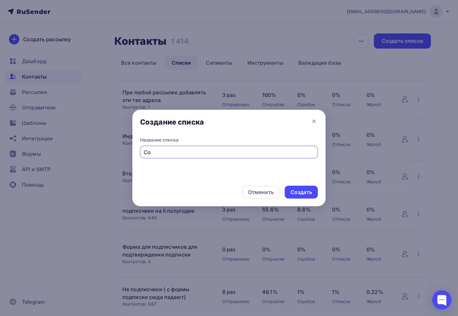
type input "С"
type input "Подписчики со счетами"
click at [307, 194] on div "Создать" at bounding box center [302, 192] width 22 height 7
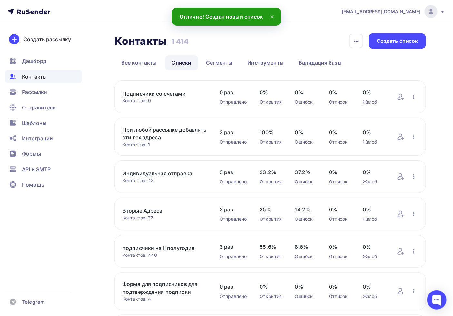
click at [401, 104] on div "Подписчики со счетами Контактов: 0 Добавить контакты Переименовать список Скача…" at bounding box center [269, 97] width 311 height 33
click at [398, 100] on icon at bounding box center [399, 97] width 5 height 6
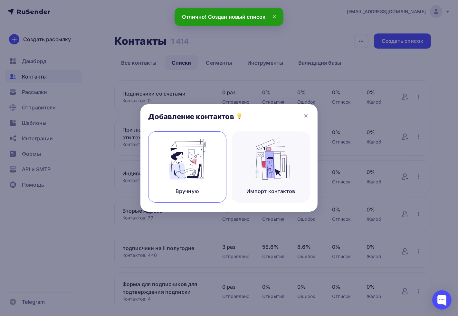
click at [195, 173] on img at bounding box center [187, 159] width 43 height 41
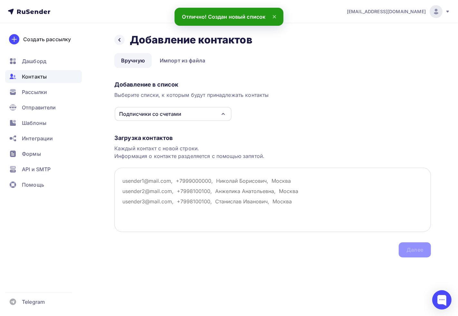
click at [193, 180] on textarea at bounding box center [272, 200] width 317 height 64
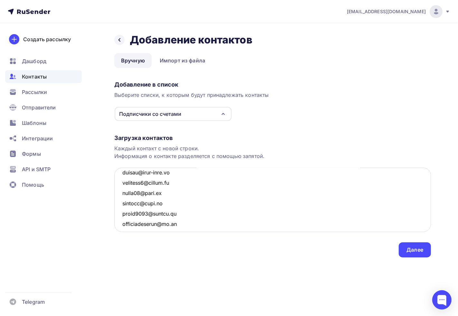
scroll to position [3519, 0]
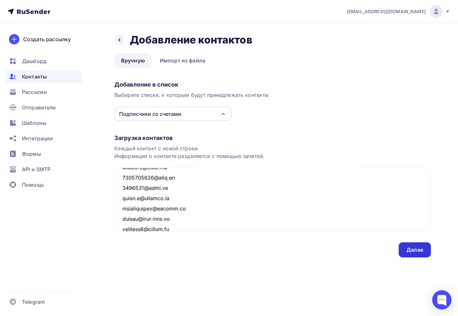
type textarea "iznu.mk@mail.ru polina-susina@bk.ru armadaoct@yandex.ru s.bushkova@vngsk.ru n_p…"
click at [408, 245] on div "Далее" at bounding box center [415, 250] width 32 height 15
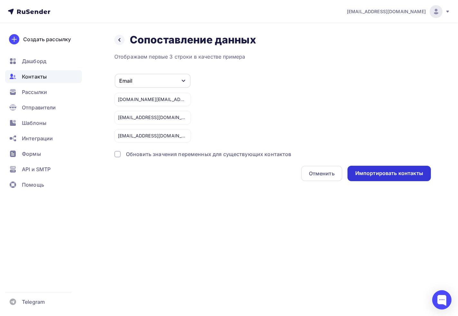
click at [381, 178] on div "Импортировать контакты" at bounding box center [389, 173] width 83 height 15
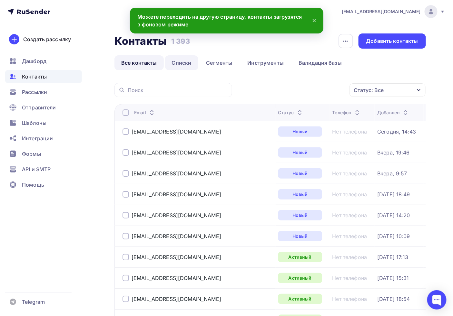
click at [186, 65] on link "Списки" at bounding box center [181, 62] width 33 height 15
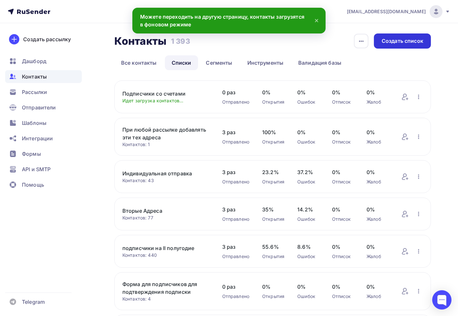
click at [407, 38] on div "Создать список" at bounding box center [403, 40] width 42 height 7
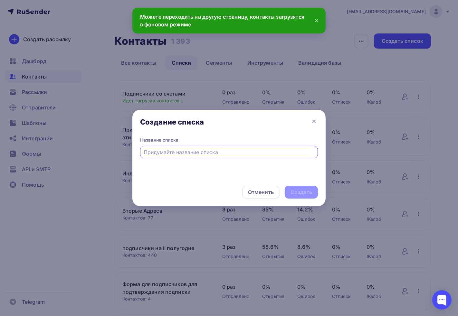
click at [195, 153] on input "text" at bounding box center [229, 153] width 170 height 8
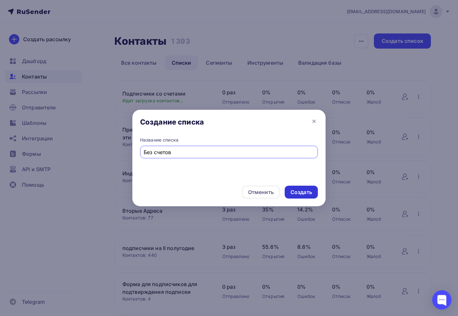
type input "Без счетов"
click at [301, 189] on div "Создать" at bounding box center [302, 192] width 22 height 7
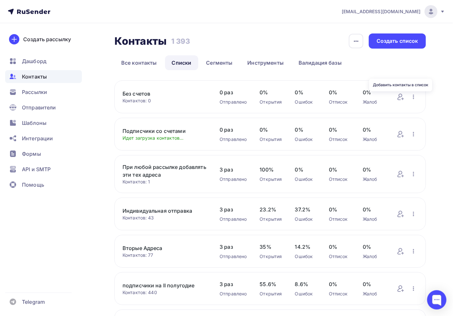
click at [398, 92] on div "Добавить контакты в список" at bounding box center [400, 85] width 63 height 16
click at [402, 102] on div "Без счетов Контактов: 0 Добавить контакты Переименовать список Скачать список О…" at bounding box center [269, 97] width 311 height 33
click at [401, 98] on icon at bounding box center [401, 97] width 8 height 8
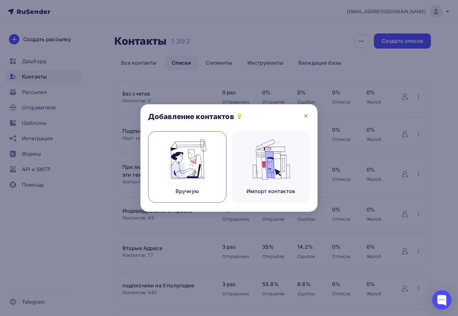
click at [173, 164] on img at bounding box center [187, 159] width 43 height 41
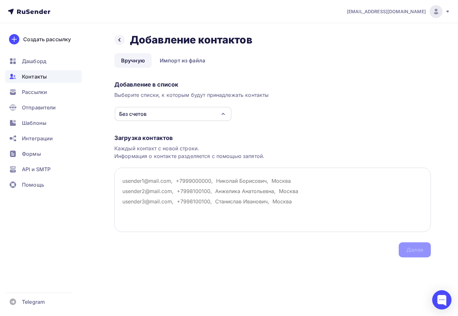
click at [172, 189] on textarea at bounding box center [272, 200] width 317 height 64
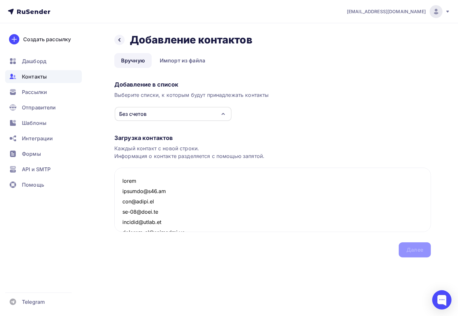
scroll to position [1840, 0]
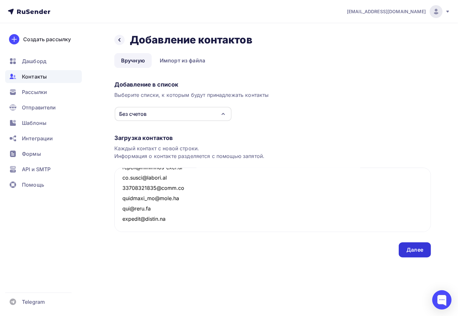
type textarea "email klenmag@k66.ru fot@fotek.ru pp-66@list.ru govorgl@fotek.ru senator-es@asf…"
click at [417, 244] on div "Далее" at bounding box center [415, 250] width 32 height 15
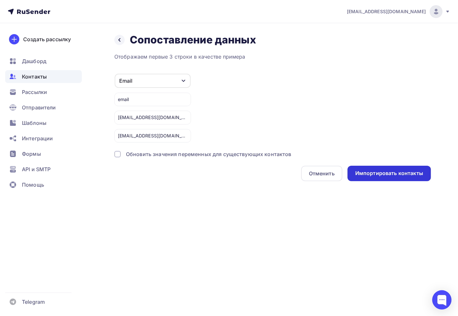
click at [379, 174] on div "Импортировать контакты" at bounding box center [389, 173] width 68 height 7
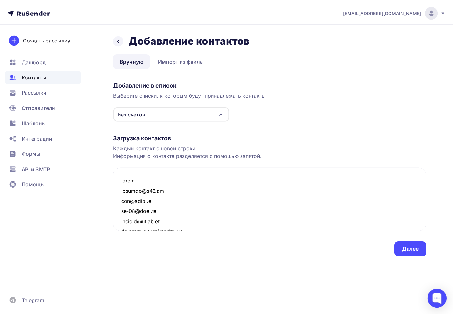
scroll to position [1850, 0]
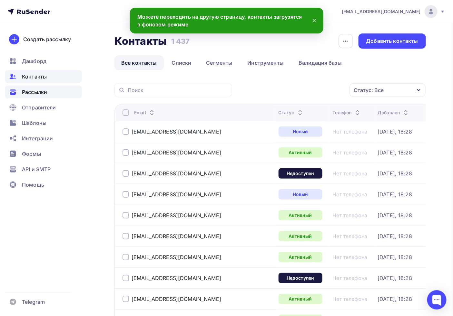
click at [49, 91] on div "Рассылки" at bounding box center [43, 92] width 77 height 13
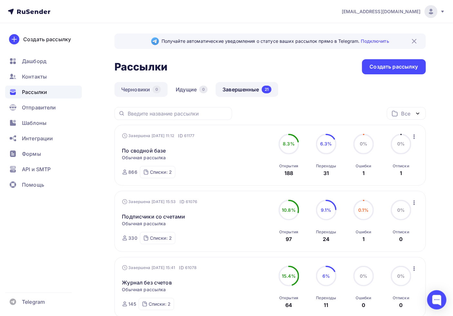
click at [140, 89] on link "Черновики 0" at bounding box center [140, 89] width 53 height 15
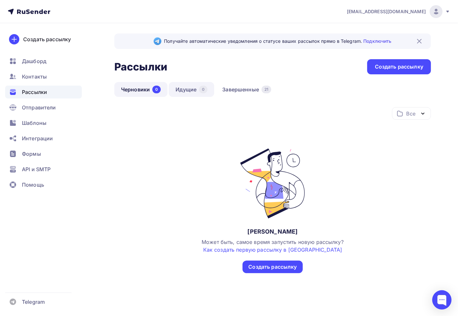
click at [190, 96] on link "Идущие 0" at bounding box center [191, 89] width 45 height 15
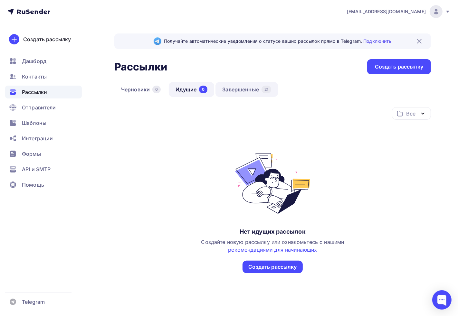
click at [248, 91] on link "Завершенные 21" at bounding box center [247, 89] width 63 height 15
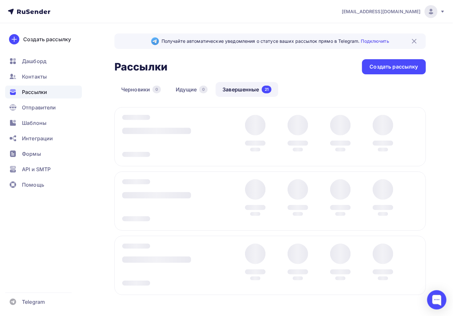
click at [141, 92] on link "Черновики 0" at bounding box center [140, 89] width 53 height 15
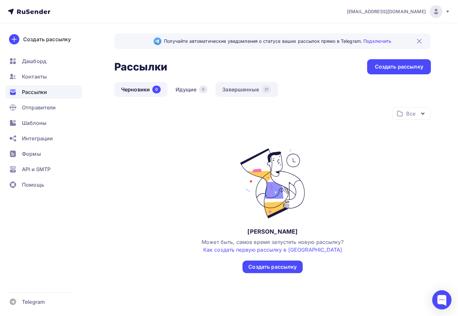
click at [235, 88] on link "Завершенные 21" at bounding box center [247, 89] width 63 height 15
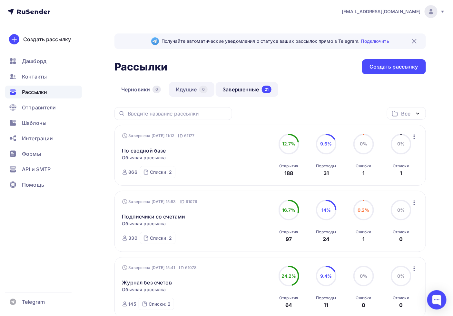
click at [193, 87] on link "Идущие 0" at bounding box center [191, 89] width 45 height 15
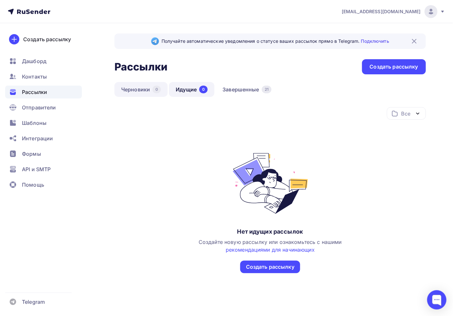
click at [159, 86] on div "0" at bounding box center [156, 90] width 8 height 8
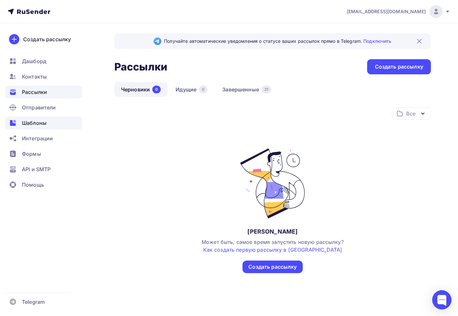
click at [41, 124] on span "Шаблоны" at bounding box center [34, 123] width 24 height 8
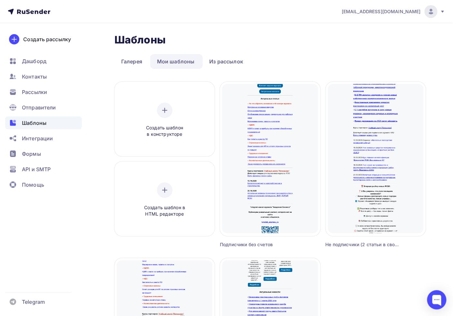
click at [221, 53] on div "Шаблоны Шаблоны Галерея Мои шаблоны Из рассылок Создать шаблон в конструкторе С…" at bounding box center [269, 253] width 311 height 438
click at [225, 61] on link "Из рассылок" at bounding box center [226, 61] width 47 height 15
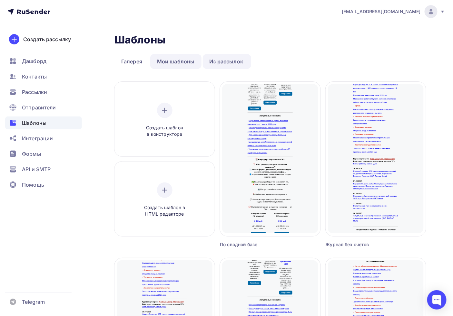
click at [166, 62] on link "Мои шаблоны" at bounding box center [175, 61] width 51 height 15
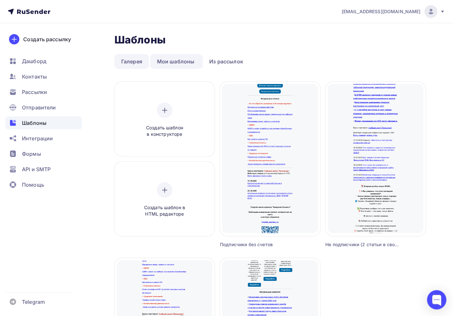
click at [123, 63] on link "Галерея" at bounding box center [131, 61] width 34 height 15
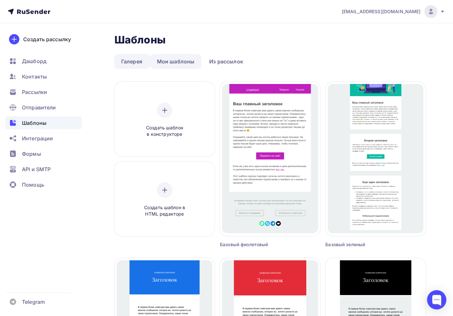
click at [174, 57] on link "Мои шаблоны" at bounding box center [175, 61] width 51 height 15
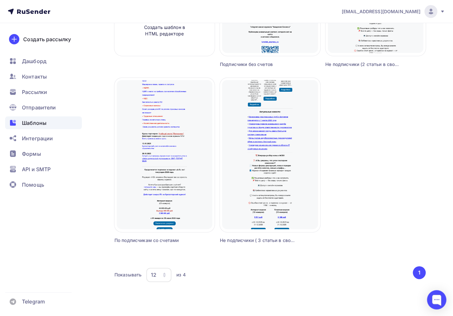
scroll to position [181, 0]
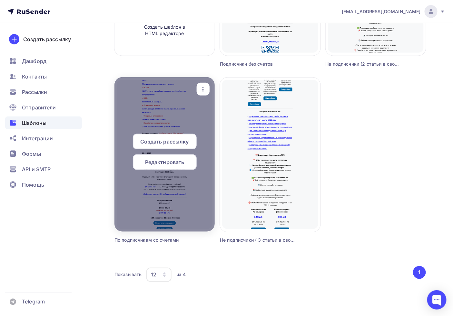
click at [176, 142] on span "Создать рассылку" at bounding box center [164, 142] width 48 height 8
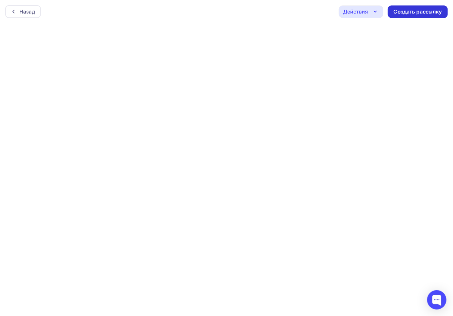
click at [399, 13] on div "Создать рассылку" at bounding box center [417, 11] width 48 height 7
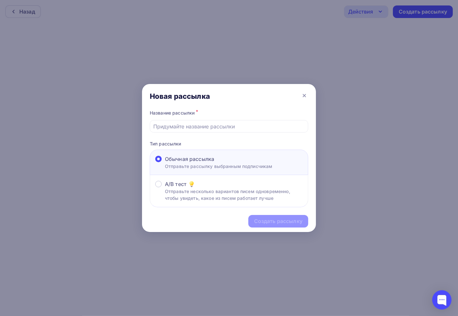
click at [230, 137] on div "Название рассылки * Тип рассылки Обычная рассылка Отправьте рассылку выбранным …" at bounding box center [229, 158] width 174 height 99
click at [226, 131] on div at bounding box center [229, 126] width 159 height 13
click at [191, 118] on div "Название рассылки *" at bounding box center [229, 121] width 159 height 24
click at [191, 122] on div at bounding box center [229, 126] width 159 height 13
click at [196, 120] on div at bounding box center [229, 126] width 159 height 13
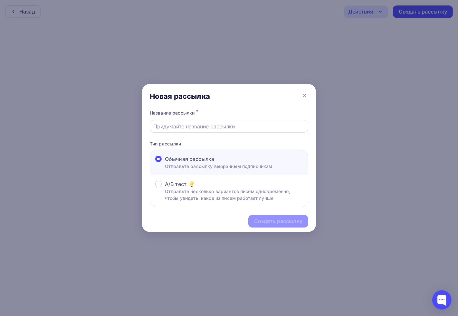
click at [196, 121] on div at bounding box center [229, 126] width 159 height 13
click at [176, 128] on input "text" at bounding box center [229, 127] width 151 height 8
type input "Ж"
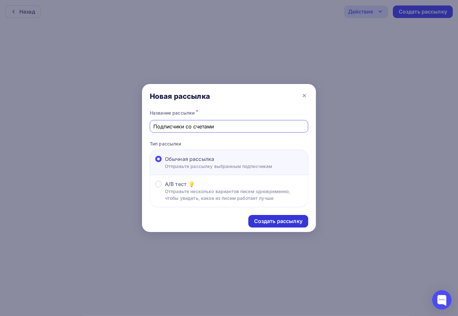
type input "Подписчики со счетами"
click at [262, 224] on div "Создать рассылку" at bounding box center [278, 221] width 48 height 7
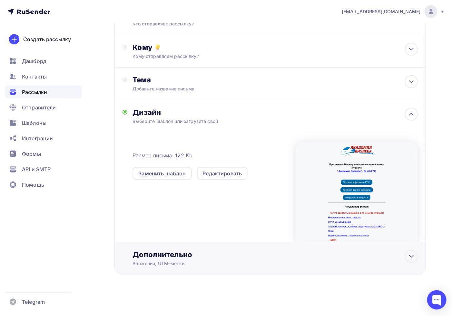
click at [185, 249] on div "Дополнительно Вложения, UTM–метки Вложения Добавить файл Максимальный суммарный…" at bounding box center [269, 259] width 311 height 33
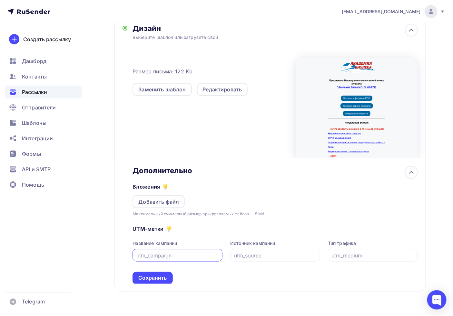
scroll to position [158, 0]
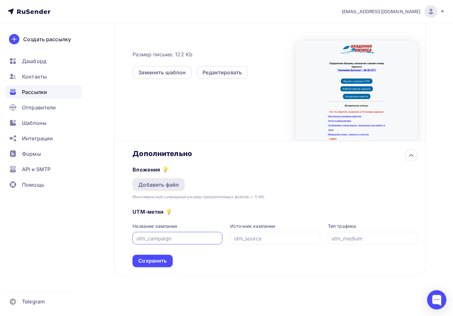
click at [146, 188] on div "Добавить файл" at bounding box center [158, 184] width 52 height 13
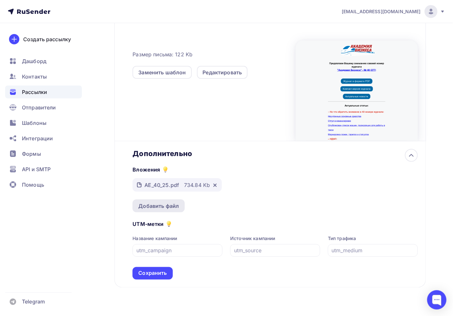
click at [165, 205] on div "Добавить файл" at bounding box center [158, 206] width 41 height 8
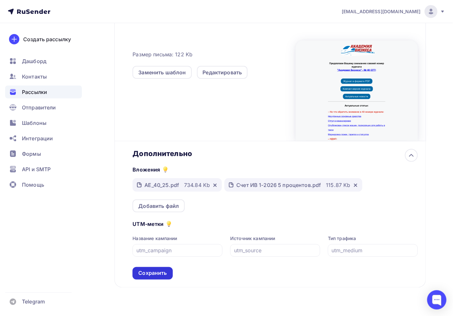
click at [151, 272] on div "Сохранить" at bounding box center [152, 273] width 28 height 7
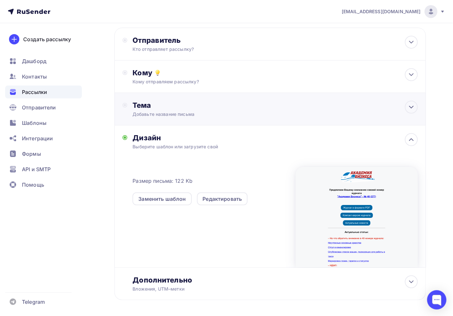
scroll to position [0, 0]
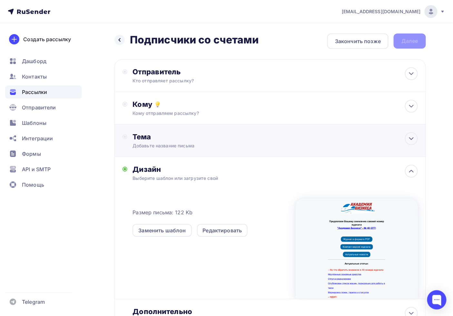
click at [171, 140] on div "Тема" at bounding box center [195, 136] width 127 height 9
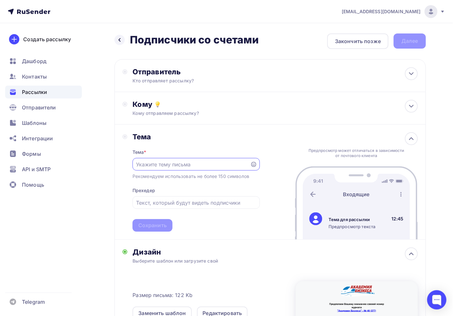
paste input "Журнал №40: Маркировка ложек, тарелок и статуэток"
type input "Журнал №40: Маркировка ложек, тарелок и статуэток"
click at [181, 205] on input "text" at bounding box center [196, 203] width 120 height 8
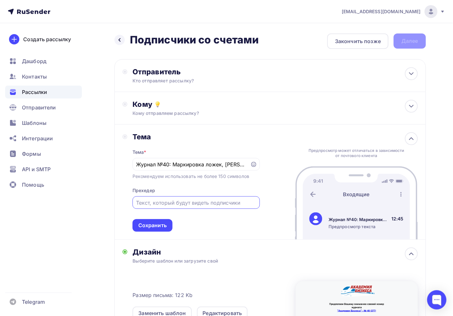
paste input "Вышел свежий журнала для бухгалтера"
click at [149, 232] on div "Тема Тема * Журнал №40: Маркировка ложек, тарелок и статуэток Рекомендуем испол…" at bounding box center [269, 182] width 311 height 115
click at [159, 223] on div "Сохранить" at bounding box center [152, 225] width 28 height 7
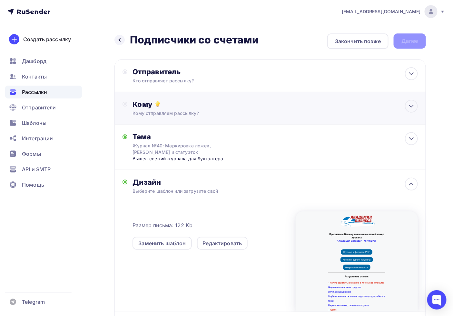
click at [173, 108] on div "Кому" at bounding box center [274, 104] width 285 height 9
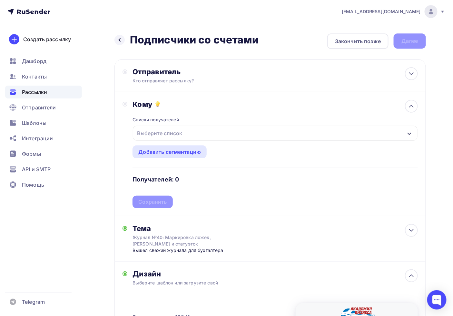
click at [165, 128] on div "Выберите список" at bounding box center [159, 134] width 50 height 12
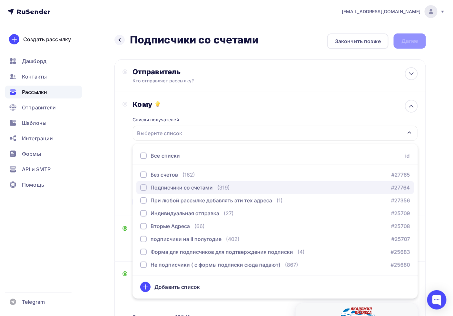
click at [174, 191] on div "Подписчики со счетами" at bounding box center [181, 188] width 62 height 8
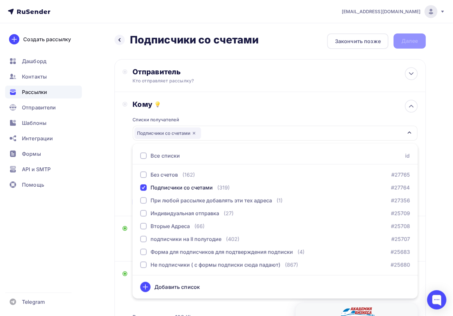
click at [437, 201] on div "Назад Подписчики со счетами Подписчики со счетами Закончить позже Далее Отправи…" at bounding box center [226, 250] width 453 height 455
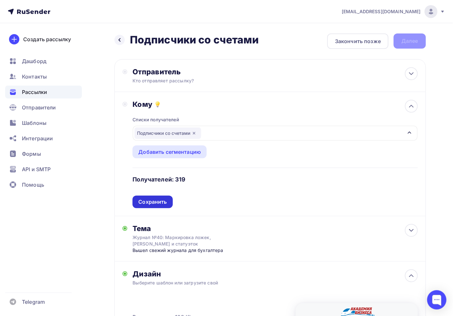
click at [162, 195] on div "Списки получателей Подписчики со счетами Все списки id Без счетов (162) #27765 …" at bounding box center [274, 159] width 285 height 100
click at [160, 201] on div "Сохранить" at bounding box center [152, 201] width 28 height 7
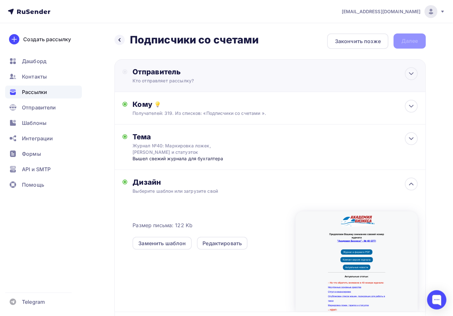
click at [191, 81] on div "Кто отправляет рассылку?" at bounding box center [195, 81] width 126 height 6
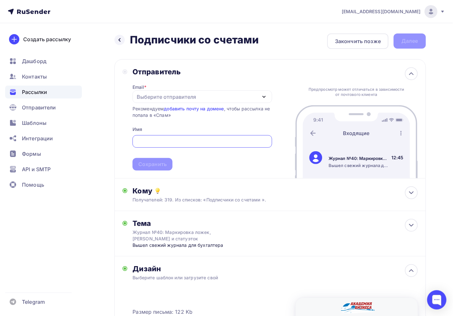
click at [146, 140] on input "text" at bounding box center [202, 142] width 132 height 8
click at [159, 94] on div "Выберите отправителя" at bounding box center [166, 97] width 59 height 8
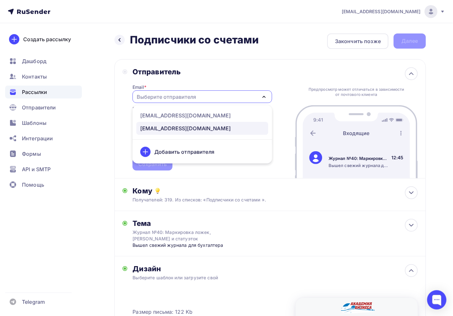
click at [163, 129] on div "[EMAIL_ADDRESS][DOMAIN_NAME]" at bounding box center [185, 129] width 91 height 8
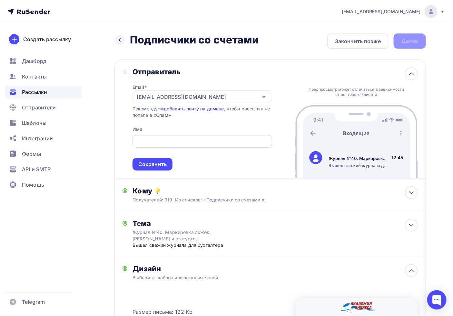
click at [159, 142] on input "text" at bounding box center [202, 142] width 132 height 8
click at [171, 144] on input "text" at bounding box center [202, 142] width 132 height 8
click at [163, 140] on input "text" at bounding box center [202, 142] width 132 height 8
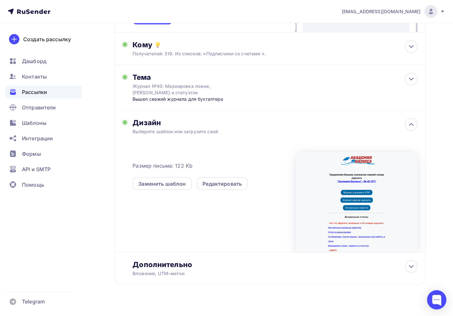
scroll to position [157, 0]
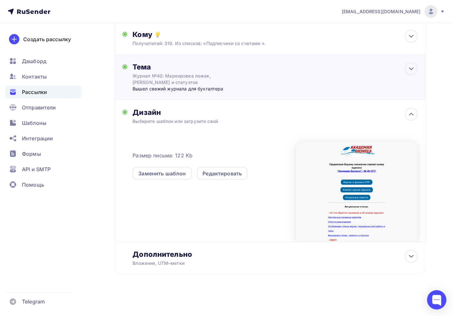
click at [187, 76] on div "Журнал №40: Маркировка ложек, тарелок и статуэток" at bounding box center [189, 79] width 115 height 13
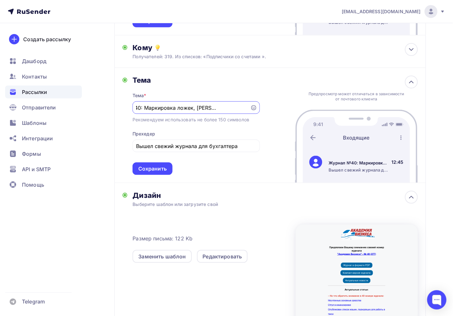
scroll to position [0, 0]
click at [184, 150] on div "Вышел свежий журнала для бухгалтера" at bounding box center [195, 146] width 127 height 13
click at [178, 148] on input "Вышел свежий журнала для бухгалтера" at bounding box center [196, 146] width 120 height 8
click at [175, 146] on input "Вышел свежий журнала для бухгалтера" at bounding box center [196, 146] width 120 height 8
type input "Вышел свежий номер журнала для бухгалтера"
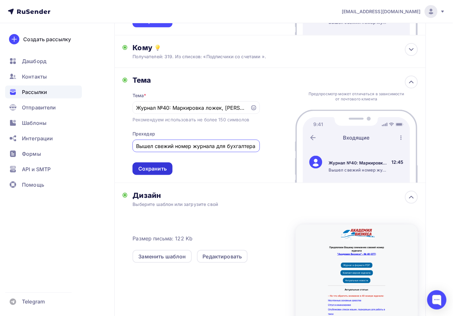
click at [167, 165] on div "Сохранить" at bounding box center [152, 169] width 40 height 13
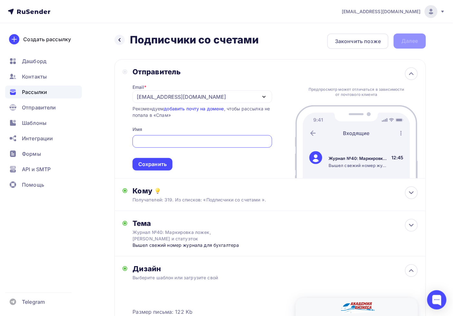
click at [162, 140] on input "text" at bounding box center [202, 142] width 132 height 8
type input "Журнал "АБ-Экспресс""
click at [163, 168] on div "Сохранить" at bounding box center [152, 164] width 40 height 13
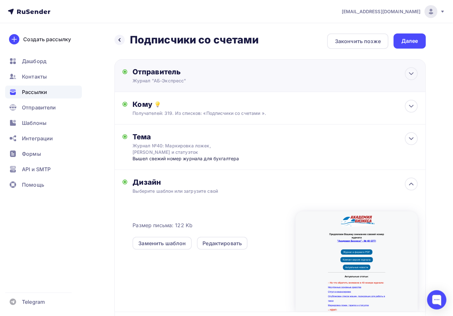
click at [178, 75] on div "Отправитель" at bounding box center [202, 71] width 140 height 9
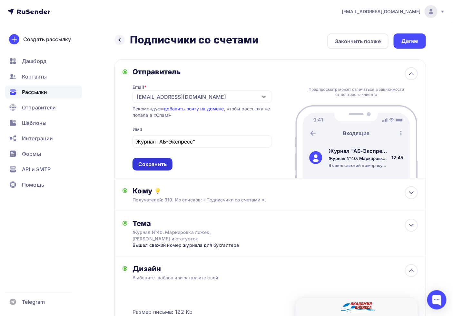
click at [149, 163] on div "Сохранить" at bounding box center [152, 164] width 28 height 7
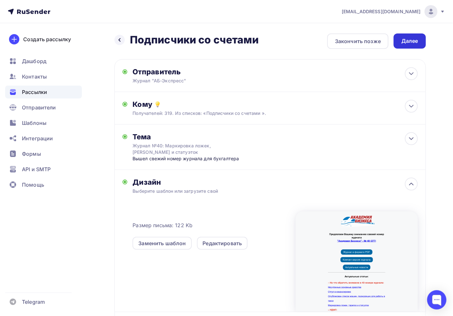
click at [412, 40] on div "Далее" at bounding box center [409, 40] width 17 height 7
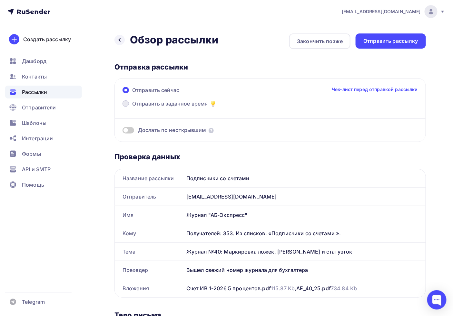
click at [170, 100] on span "Отправить в заданное время" at bounding box center [170, 104] width 76 height 8
click at [132, 108] on input "Отправить в заданное время" at bounding box center [132, 108] width 0 height 0
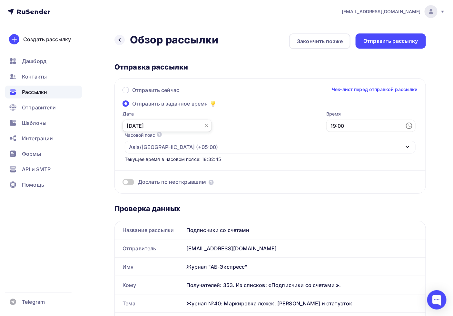
click at [163, 125] on input "08.10.2025" at bounding box center [166, 126] width 89 height 12
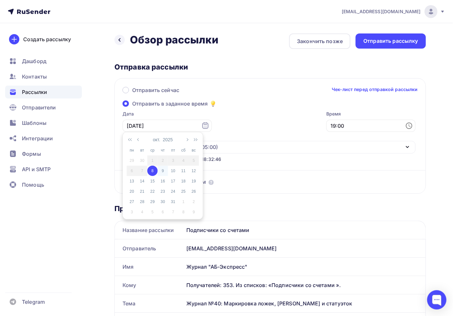
click at [164, 171] on div "9" at bounding box center [163, 171] width 10 height 6
type input "09.10.2025"
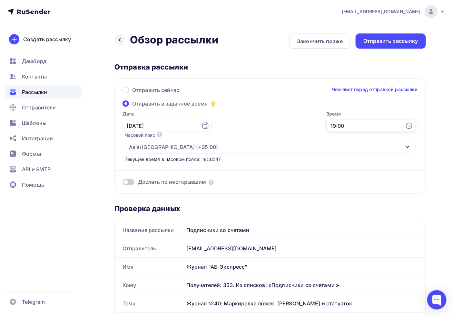
click at [326, 129] on input "19:00" at bounding box center [370, 126] width 89 height 12
click at [230, 157] on li "09" at bounding box center [233, 159] width 34 height 10
type input "09:00"
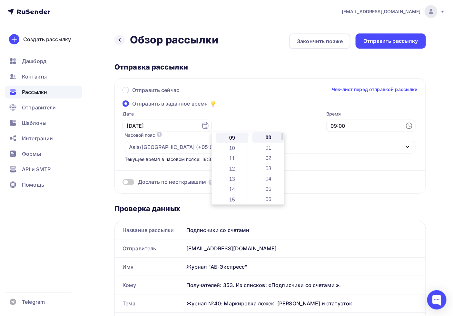
click at [268, 139] on li "00" at bounding box center [269, 137] width 34 height 10
drag, startPoint x: 281, startPoint y: 170, endPoint x: 286, endPoint y: 171, distance: 5.4
click at [282, 170] on div "00 01 02 03 04 05 06 07 08 09 10 11 12 13 14 15 16 17 18 19 20 21 22 23 24 25 2…" at bounding box center [266, 168] width 36 height 72
click at [335, 204] on div "Проверка данных" at bounding box center [269, 208] width 311 height 9
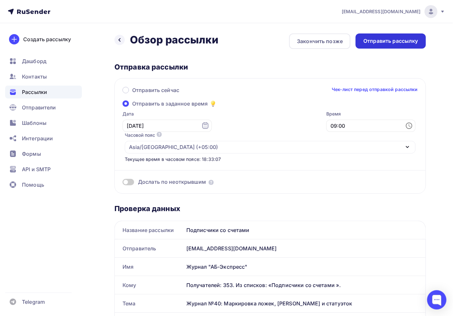
click at [381, 37] on div "Отправить рассылку" at bounding box center [390, 41] width 70 height 15
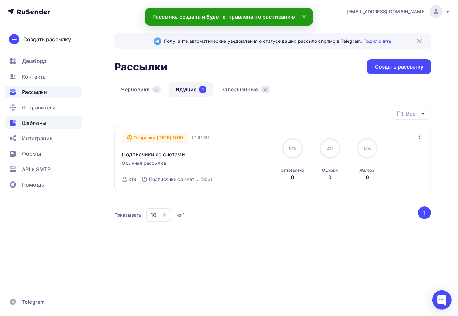
click at [37, 121] on span "Шаблоны" at bounding box center [34, 123] width 24 height 8
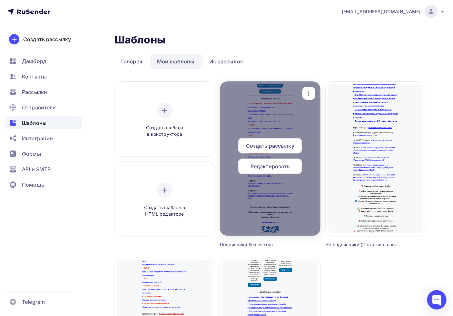
click at [273, 140] on div "Создать рассылку" at bounding box center [270, 145] width 64 height 15
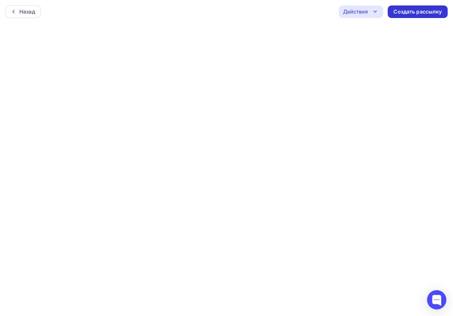
click at [405, 15] on div "Создать рассылку" at bounding box center [418, 11] width 60 height 13
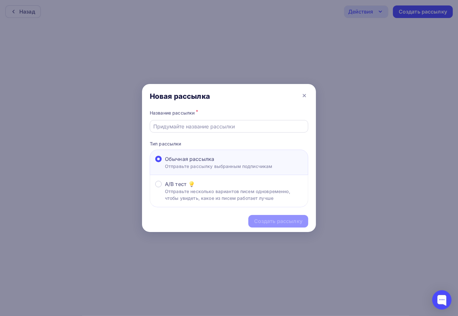
click at [212, 130] on input "text" at bounding box center [229, 127] width 151 height 8
click at [192, 118] on div "Название рассылки *" at bounding box center [229, 121] width 159 height 24
click at [180, 111] on div "Название рассылки *" at bounding box center [229, 113] width 159 height 9
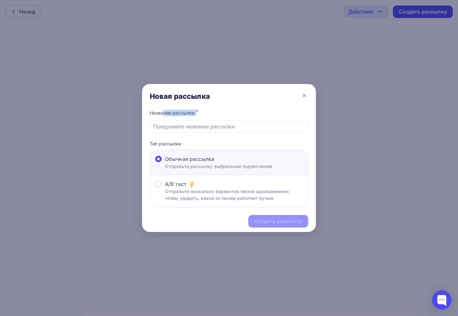
click at [180, 111] on div "Название рассылки *" at bounding box center [229, 113] width 159 height 9
click at [179, 111] on div "Название рассылки *" at bounding box center [229, 113] width 159 height 9
click at [202, 111] on div "Название рассылки *" at bounding box center [229, 113] width 159 height 9
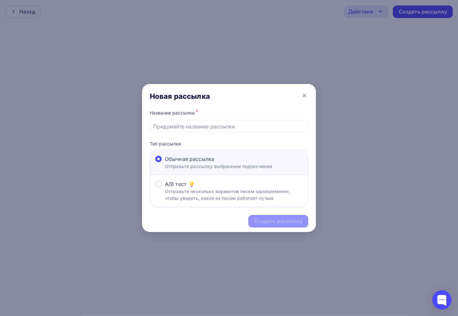
click at [198, 111] on span "*" at bounding box center [197, 112] width 2 height 6
click at [194, 111] on div "Название рассылки *" at bounding box center [229, 113] width 159 height 9
click at [164, 121] on div at bounding box center [229, 126] width 159 height 13
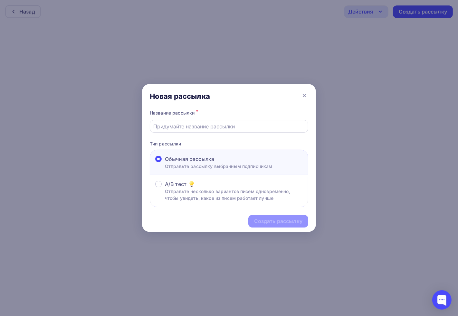
click at [168, 126] on input "text" at bounding box center [229, 127] width 151 height 8
type input "Ж"
type input "Без счетов"
click at [273, 224] on div "Создать рассылку" at bounding box center [278, 221] width 48 height 7
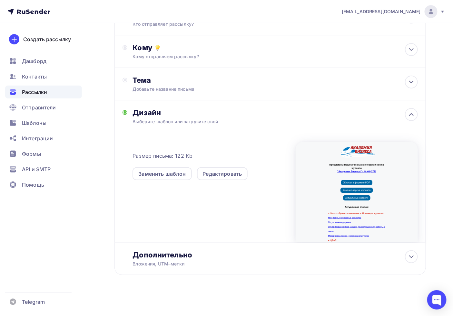
scroll to position [57, 0]
click at [172, 253] on div "Дополнительно" at bounding box center [274, 254] width 285 height 9
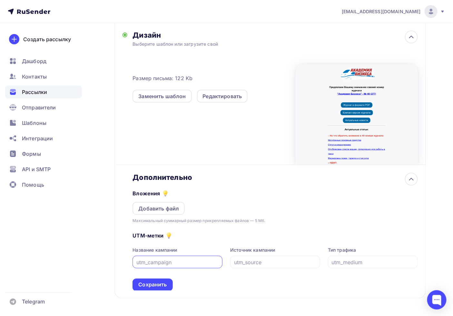
scroll to position [158, 0]
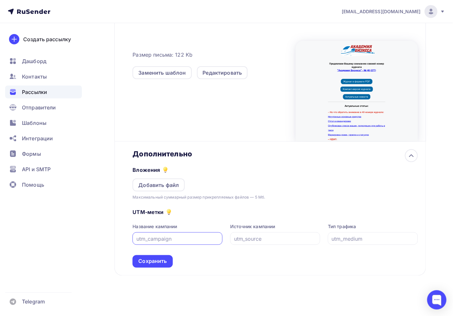
click at [158, 194] on div "Максимальный суммарный размер прикрепляемых файлов — 5 Мб." at bounding box center [198, 197] width 132 height 6
click at [153, 179] on div "Добавить файл" at bounding box center [158, 185] width 52 height 13
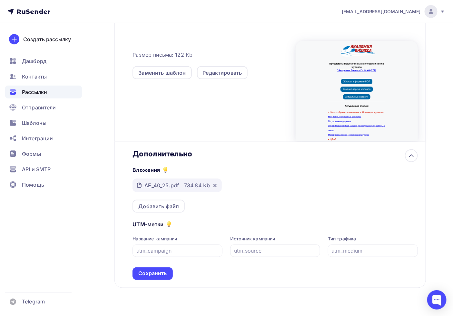
drag, startPoint x: 159, startPoint y: 270, endPoint x: 160, endPoint y: 303, distance: 33.2
click at [159, 271] on div "Сохранить" at bounding box center [152, 273] width 28 height 7
click at [158, 275] on div "Сохранить" at bounding box center [152, 274] width 40 height 13
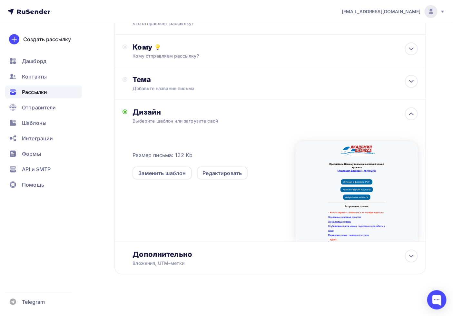
scroll to position [57, 0]
click at [222, 252] on div "Дополнительно" at bounding box center [274, 254] width 285 height 9
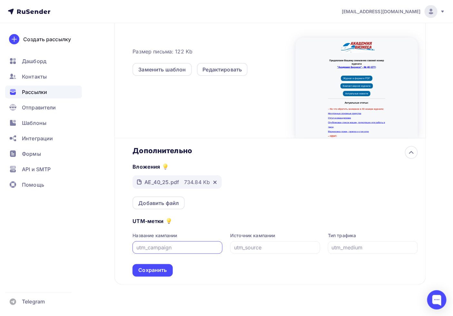
scroll to position [171, 0]
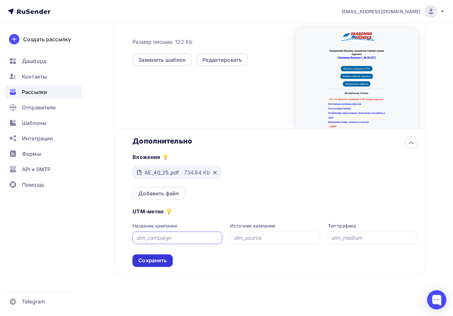
click at [142, 259] on div "Сохранить" at bounding box center [152, 260] width 28 height 7
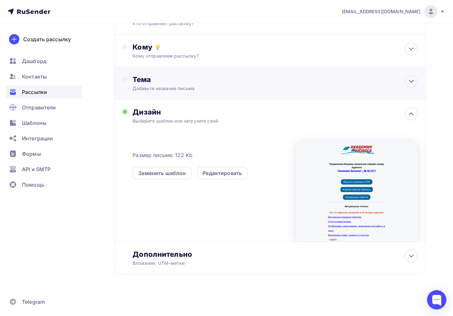
scroll to position [0, 0]
click at [160, 87] on div "Добавьте название письма" at bounding box center [189, 89] width 115 height 6
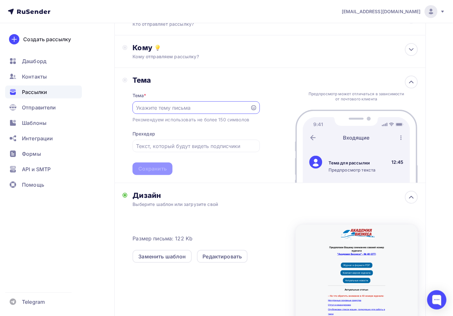
paste input "Журнал №40: Маркировка ложек, тарелок и статуэток"
type input "Журнал №40: Маркировка ложек, тарелок и статуэток"
click at [150, 147] on input "text" at bounding box center [196, 146] width 120 height 8
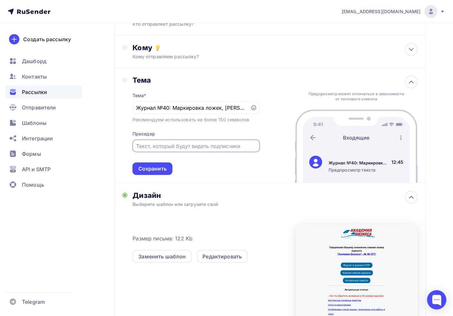
paste input "Вышел свежий номер журнала для бухгалтера"
type input "Вышел свежий номер журнала для бухгалтера"
click at [152, 171] on div "Сохранить" at bounding box center [152, 168] width 28 height 7
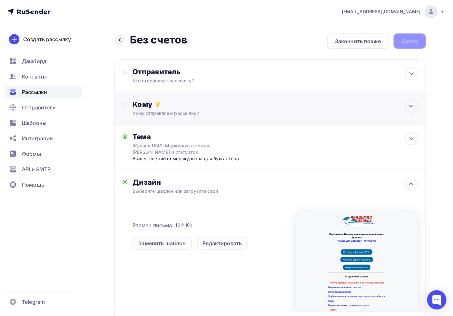
click at [159, 109] on div "Кому Кому отправляем рассылку? Списки получателей Выберите список Все списки id…" at bounding box center [274, 108] width 285 height 17
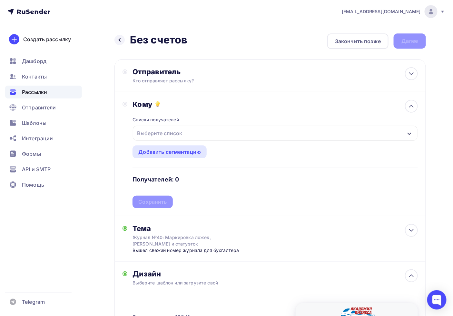
click at [159, 138] on div "Выберите список" at bounding box center [159, 134] width 50 height 12
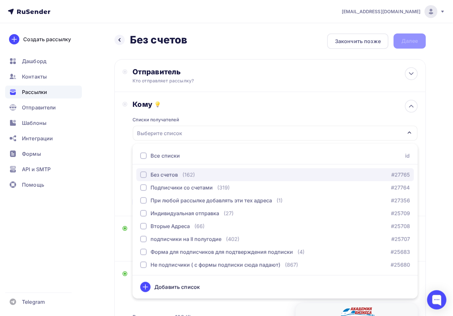
click at [175, 174] on div "Без счетов" at bounding box center [163, 175] width 27 height 8
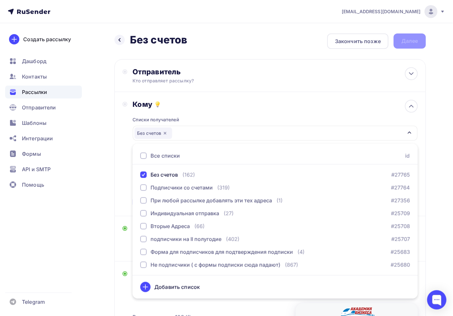
click at [437, 136] on div "Назад Без счетов Без счетов Закончить позже Далее Отправитель Кто отправляет ра…" at bounding box center [226, 250] width 453 height 455
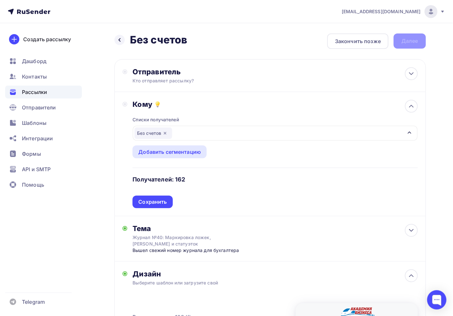
click at [145, 202] on div "Сохранить" at bounding box center [152, 201] width 28 height 7
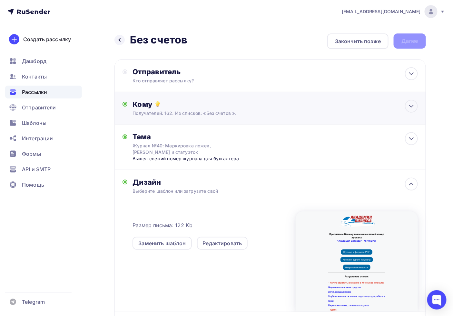
click at [161, 105] on icon at bounding box center [158, 105] width 8 height 8
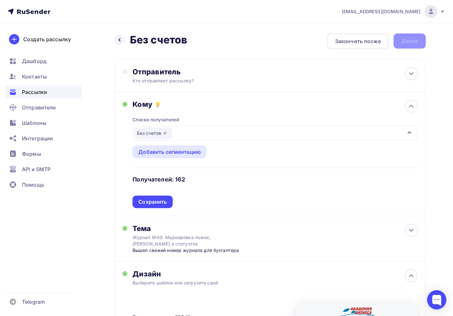
click at [200, 134] on div "Без счетов" at bounding box center [275, 133] width 284 height 15
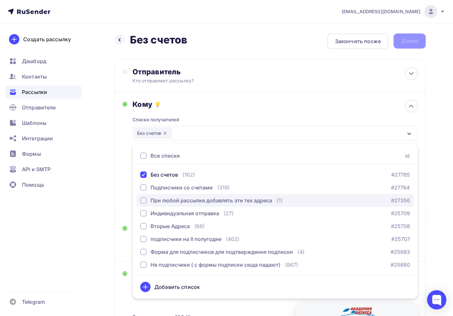
click at [173, 198] on div "При любой рассылке добавлять эти тех адреса" at bounding box center [210, 201] width 121 height 8
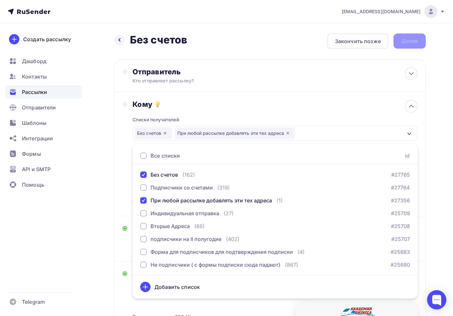
click at [447, 121] on div "Назад Без счетов Без счетов Закончить позже Далее Отправитель Кто отправляет ра…" at bounding box center [226, 250] width 453 height 455
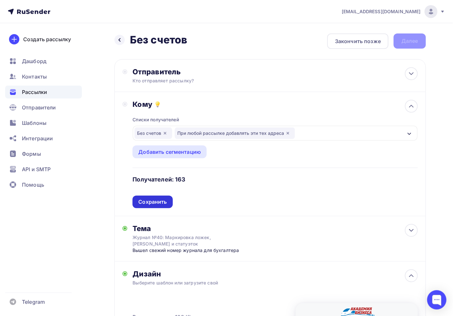
click at [155, 201] on div "Сохранить" at bounding box center [152, 201] width 28 height 7
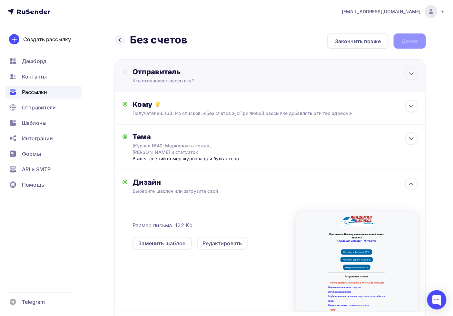
click at [192, 78] on div "Кто отправляет рассылку?" at bounding box center [195, 81] width 126 height 6
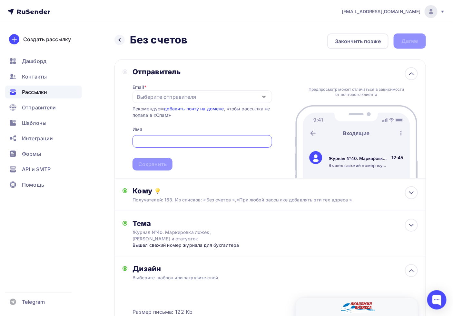
click at [156, 99] on div "Выберите отправителя" at bounding box center [166, 97] width 59 height 8
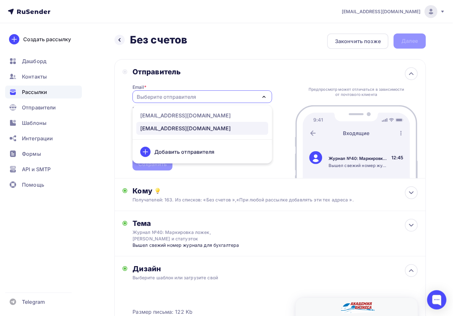
click at [173, 128] on div "[EMAIL_ADDRESS][DOMAIN_NAME]" at bounding box center [185, 129] width 91 height 8
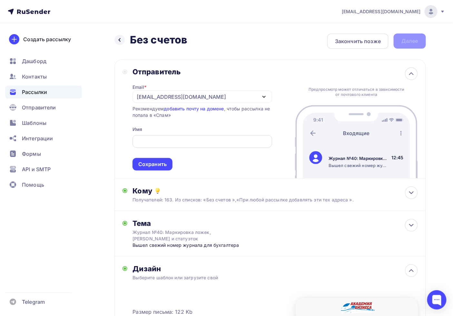
click at [160, 138] on input "text" at bounding box center [202, 142] width 132 height 8
type input "Журнал "АБ-Экспресс""
click at [157, 166] on div "Сохранить" at bounding box center [152, 164] width 28 height 7
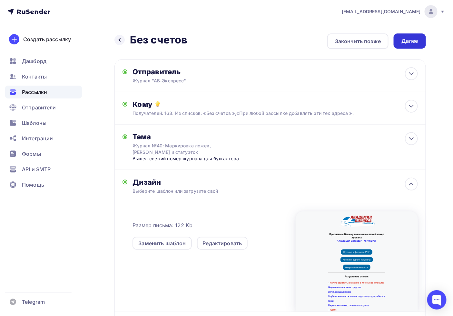
click at [416, 41] on div "Далее" at bounding box center [409, 40] width 17 height 7
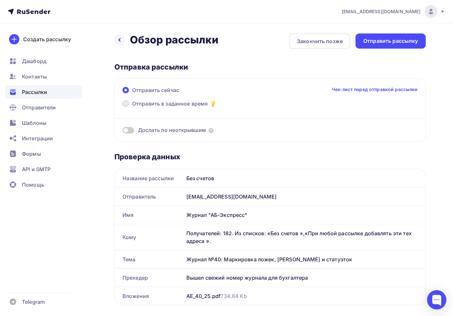
click at [156, 107] on label "Отправить в заданное время" at bounding box center [169, 104] width 94 height 9
click at [132, 108] on input "Отправить в заданное время" at bounding box center [132, 108] width 0 height 0
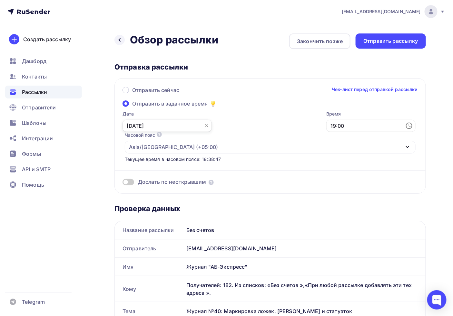
click at [169, 127] on input "08.10.2025" at bounding box center [166, 126] width 89 height 12
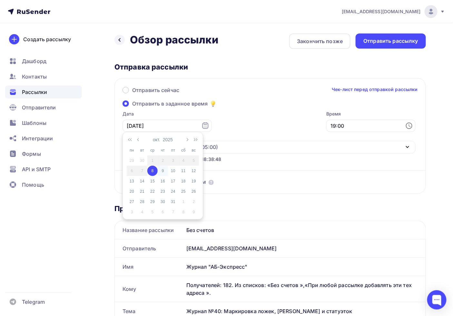
click at [163, 171] on div "9" at bounding box center [163, 171] width 10 height 6
type input "09.10.2025"
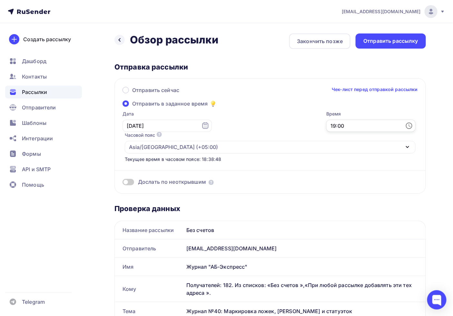
click at [326, 124] on input "19:00" at bounding box center [370, 126] width 89 height 12
click at [233, 160] on li "09" at bounding box center [233, 159] width 34 height 10
type input "09:00"
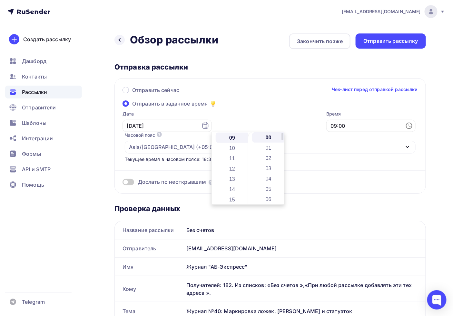
click at [265, 135] on li "00" at bounding box center [269, 137] width 34 height 10
click at [353, 178] on div "Дослать по неоткрывшим" at bounding box center [269, 181] width 295 height 7
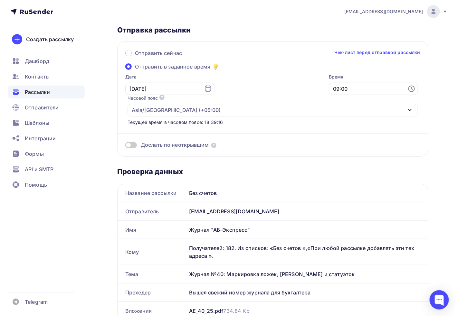
scroll to position [0, 0]
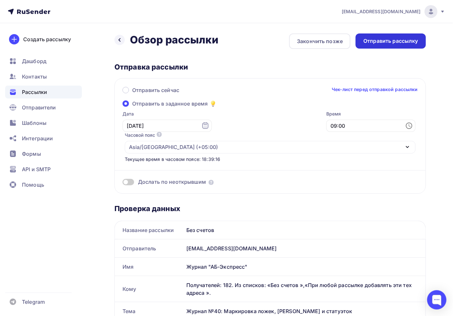
click at [369, 41] on div "Отправить рассылку" at bounding box center [390, 40] width 55 height 7
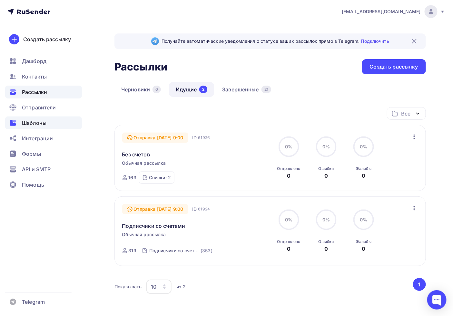
click at [39, 121] on span "Шаблоны" at bounding box center [34, 123] width 24 height 8
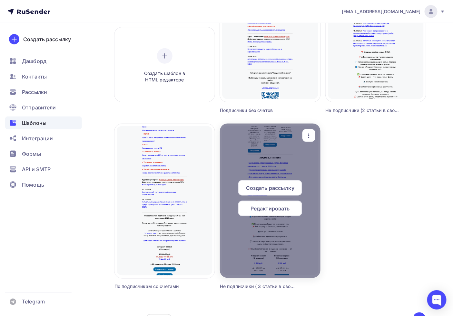
scroll to position [181, 0]
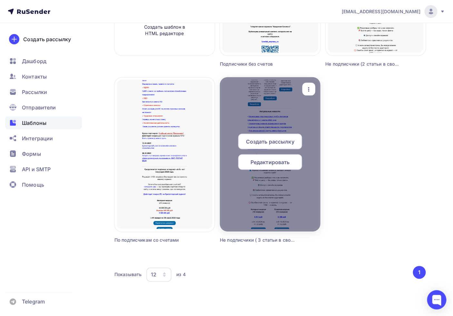
click at [272, 159] on span "Редактировать" at bounding box center [269, 163] width 39 height 8
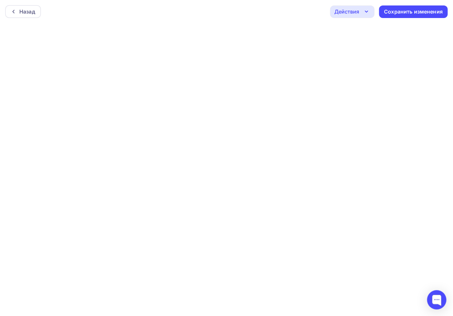
scroll to position [2, 0]
click at [414, 8] on div "Сохранить изменения" at bounding box center [413, 9] width 59 height 7
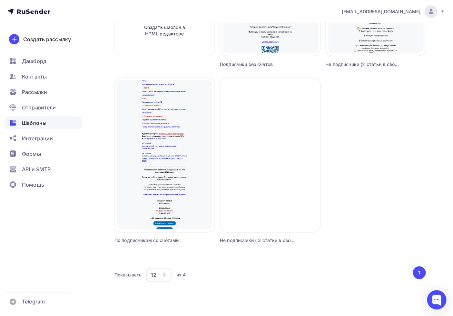
scroll to position [181, 0]
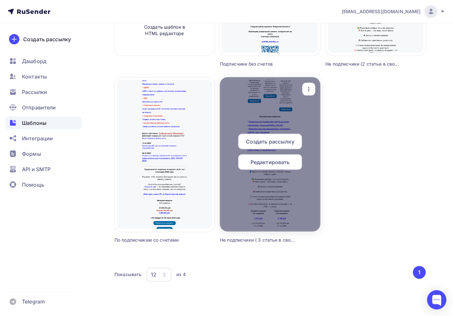
click at [272, 141] on span "Создать рассылку" at bounding box center [270, 142] width 48 height 8
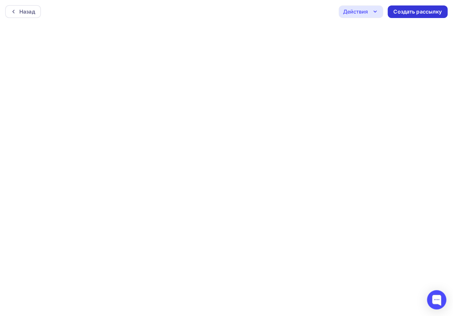
click at [410, 15] on div "Создать рассылку" at bounding box center [418, 11] width 60 height 13
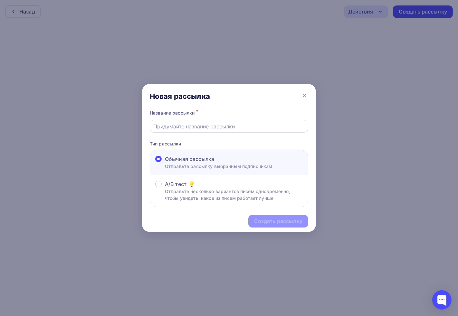
click at [201, 121] on div at bounding box center [229, 126] width 159 height 13
click at [198, 123] on input "text" at bounding box center [229, 127] width 151 height 8
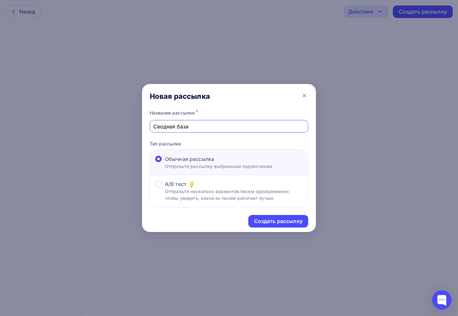
type input "Сводная база"
click at [223, 110] on div "Название рассылки *" at bounding box center [229, 113] width 159 height 9
click at [267, 220] on div "Создать рассылку" at bounding box center [278, 221] width 48 height 7
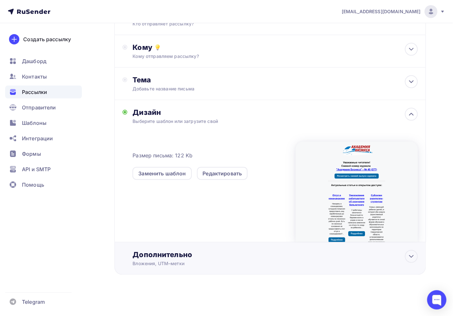
click at [171, 250] on div "Дополнительно" at bounding box center [274, 254] width 285 height 9
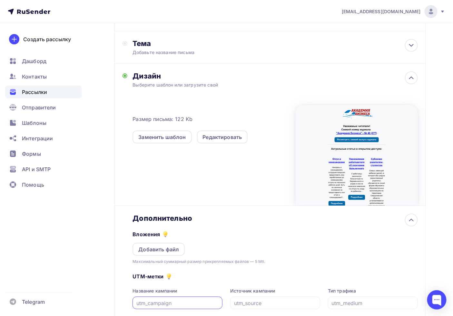
scroll to position [128, 0]
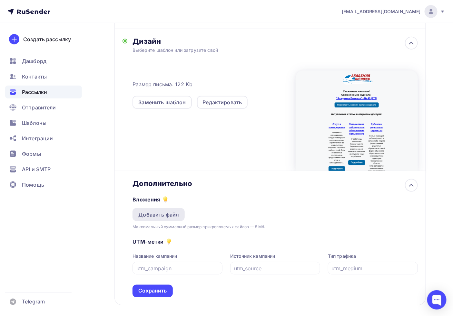
click at [164, 211] on div "Добавить файл" at bounding box center [158, 215] width 41 height 8
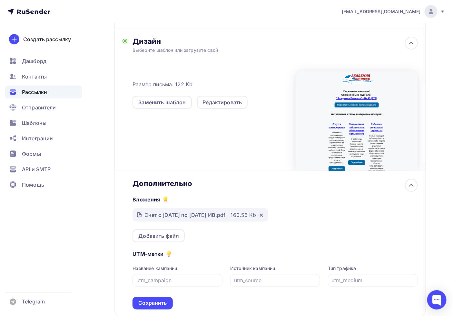
click at [166, 226] on div "Вложения Счет с октября по декабрь 2025 года ИВ.pdf 160.56 Kb Добавить файл" at bounding box center [274, 215] width 285 height 54
click at [166, 230] on div "Добавить файл" at bounding box center [158, 236] width 52 height 13
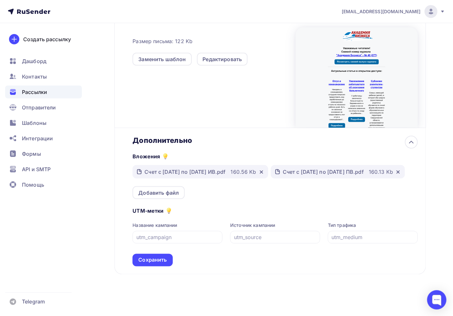
click at [161, 257] on div "Сохранить" at bounding box center [152, 260] width 28 height 7
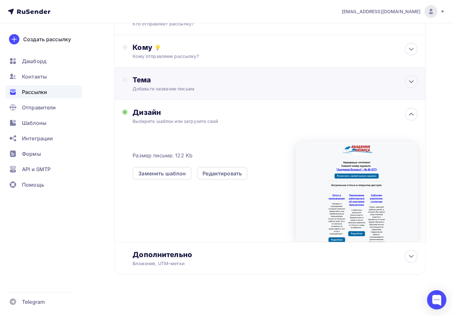
click at [170, 81] on div "Тема" at bounding box center [195, 79] width 127 height 9
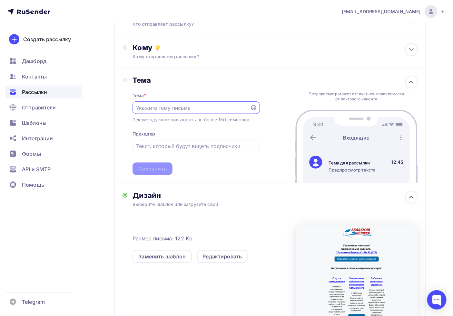
scroll to position [0, 0]
type input "ж"
type input "Ж"
paste input "Субсидии родителям-студентам"
drag, startPoint x: 158, startPoint y: 109, endPoint x: 96, endPoint y: 107, distance: 62.2
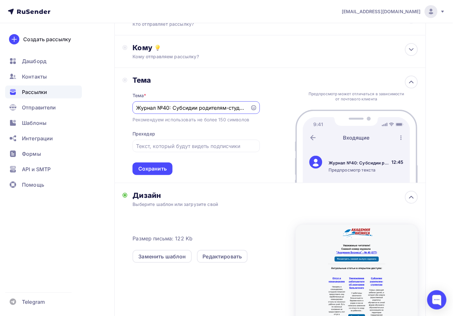
click at [96, 107] on div "Назад Сводная база Сводная база Закончить позже Далее Отправитель Кто отправляе…" at bounding box center [226, 182] width 453 height 433
click at [166, 106] on input "Журнал №40: Субсидии родителям-студентам" at bounding box center [191, 108] width 110 height 8
click at [154, 109] on input "Журнал №40: Субсидии родителям-студентам" at bounding box center [191, 108] width 110 height 8
click at [157, 108] on input "Журнал №40: Субсидии родителям-студентам" at bounding box center [191, 108] width 110 height 8
click at [166, 151] on div at bounding box center [195, 146] width 127 height 13
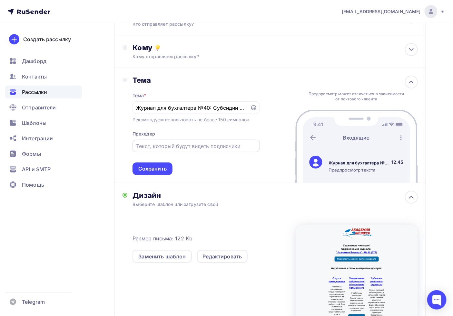
click at [162, 143] on input "text" at bounding box center [196, 146] width 120 height 8
click at [196, 107] on input "Журнал для бухгалтера №40: Субсидии родителям-студентам" at bounding box center [191, 108] width 110 height 8
type input "Журнал для бухгалтера. №40: Субсидии родителям-студентам"
click at [162, 149] on div at bounding box center [195, 146] width 127 height 13
click at [162, 149] on input "text" at bounding box center [196, 146] width 120 height 8
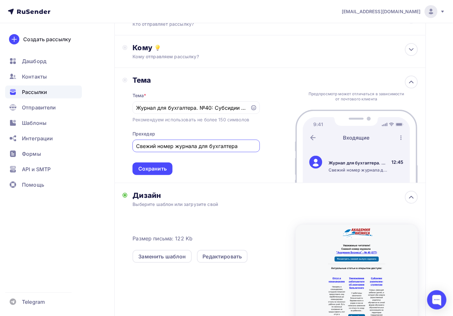
click at [139, 142] on input "Свежий номер журнала для бухгалтера" at bounding box center [196, 146] width 120 height 8
click at [134, 145] on div "Свежий номер журнала для бухгалтера" at bounding box center [195, 146] width 127 height 13
click at [137, 146] on input "Свежий номер журнала для бухгалтера" at bounding box center [196, 146] width 120 height 8
type input "Вышел свежий номер журнала для бухгалтера"
click at [159, 166] on div "Сохранить" at bounding box center [152, 168] width 28 height 7
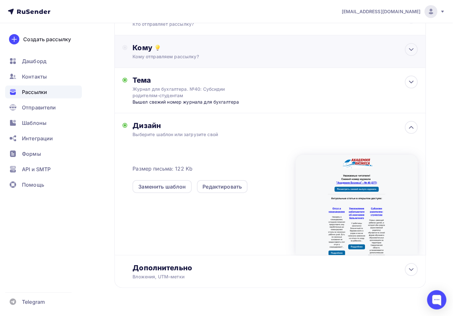
click at [178, 52] on div "Кому" at bounding box center [274, 47] width 285 height 9
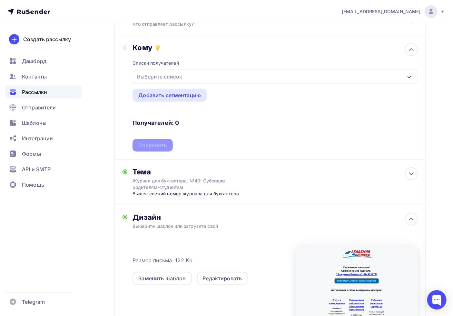
click at [165, 82] on div "Выберите список" at bounding box center [275, 76] width 284 height 15
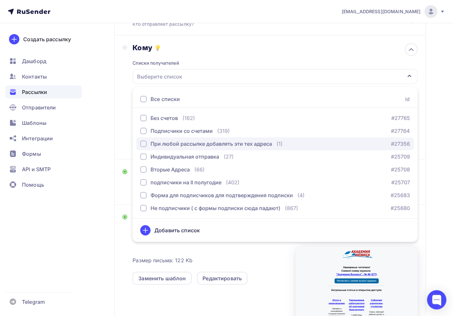
click at [176, 147] on div "При любой рассылке добавлять эти тех адреса" at bounding box center [210, 144] width 121 height 8
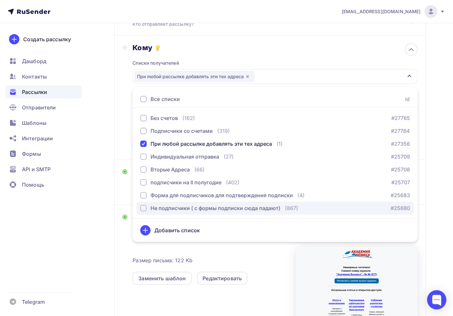
click at [178, 210] on div "Не подписчики ( с формы подписки сюда падают)" at bounding box center [215, 209] width 130 height 8
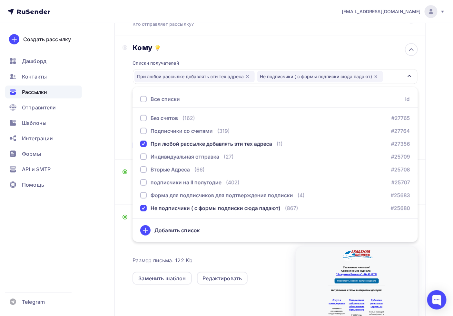
click at [427, 227] on div "Назад Сводная база Сводная база Закончить позже Далее Отправитель Кто отправляе…" at bounding box center [226, 193] width 453 height 455
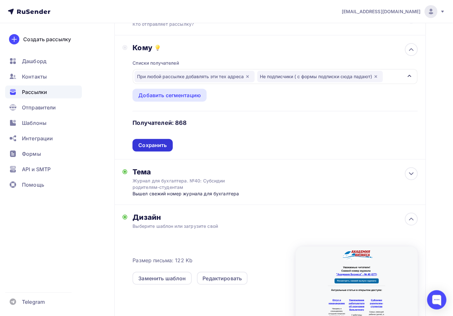
click at [159, 142] on div "Сохранить" at bounding box center [152, 145] width 28 height 7
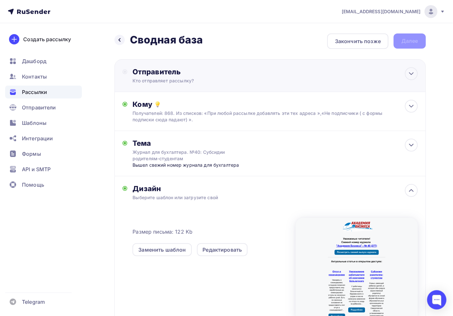
click at [179, 88] on div "Отправитель Кто отправляет рассылку? Email * Выберите отправителя info@ab-expre…" at bounding box center [269, 75] width 311 height 33
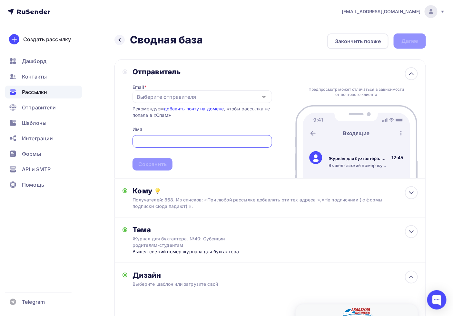
click at [163, 97] on div "Выберите отправителя" at bounding box center [166, 97] width 59 height 8
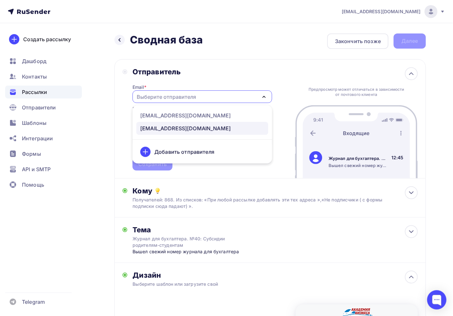
click at [168, 131] on div "[EMAIL_ADDRESS][DOMAIN_NAME]" at bounding box center [185, 129] width 91 height 8
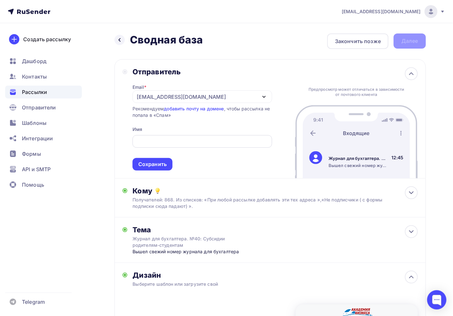
drag, startPoint x: 158, startPoint y: 140, endPoint x: 170, endPoint y: 141, distance: 12.0
click at [157, 140] on input "text" at bounding box center [202, 142] width 132 height 8
type input "Журнал "АБ-Экспресс""
click at [154, 171] on div "Отправитель Email * journal@ab-express.ru info@ab-express.ru journal@ab-express…" at bounding box center [269, 119] width 311 height 120
click at [153, 164] on div "Сохранить" at bounding box center [152, 164] width 28 height 7
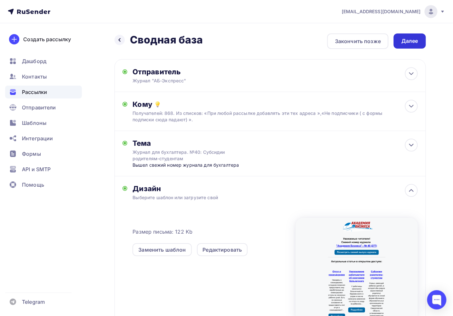
click at [414, 44] on div "Далее" at bounding box center [409, 40] width 17 height 7
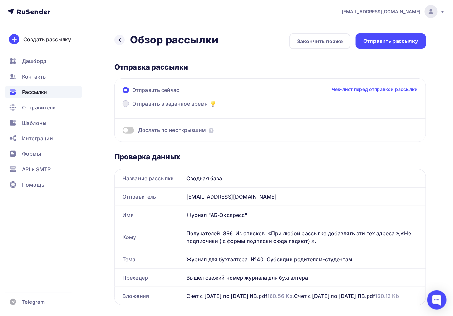
click at [152, 105] on span "Отправить в заданное время" at bounding box center [170, 104] width 76 height 8
click at [132, 108] on input "Отправить в заданное время" at bounding box center [132, 108] width 0 height 0
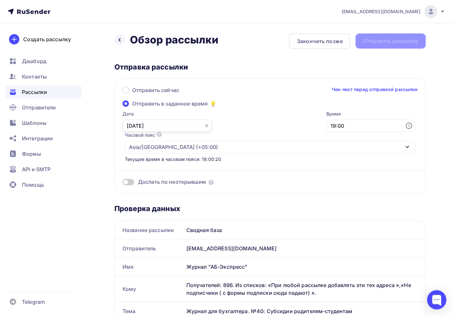
click at [171, 124] on input "08.10.2025" at bounding box center [166, 126] width 89 height 12
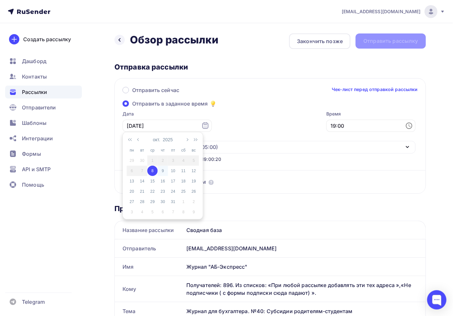
click at [163, 173] on div "9" at bounding box center [163, 171] width 10 height 6
type input "09.10.2025"
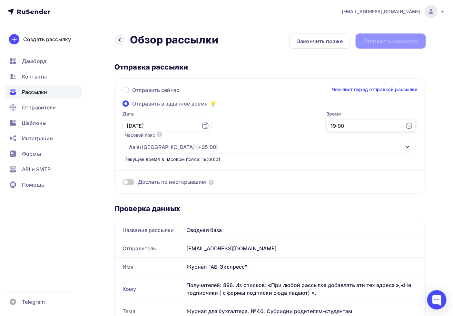
click at [326, 122] on input "19:00" at bounding box center [370, 126] width 89 height 12
click at [230, 149] on li "10" at bounding box center [233, 152] width 34 height 10
type input "10:00"
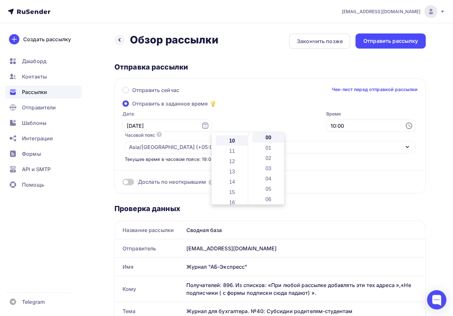
scroll to position [103, 0]
click at [268, 140] on li "00" at bounding box center [269, 137] width 34 height 10
click at [267, 106] on div "Отправить сейчас Чек-лист перед отправкой рассылки Отправить в заданное время Д…" at bounding box center [269, 136] width 311 height 116
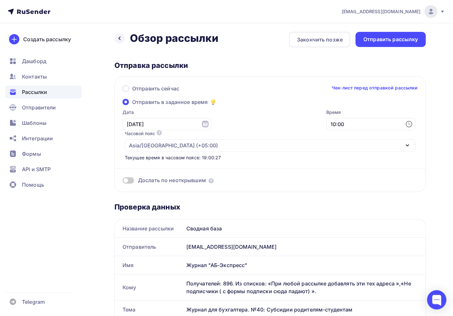
scroll to position [0, 0]
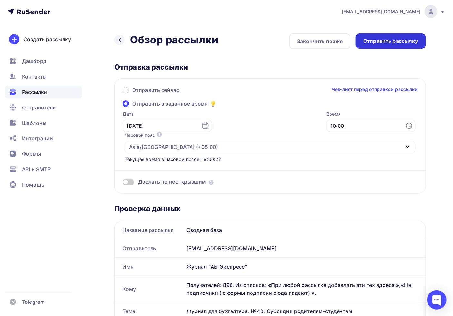
click at [399, 42] on div "Отправить рассылку" at bounding box center [390, 40] width 55 height 7
